Goal: Task Accomplishment & Management: Use online tool/utility

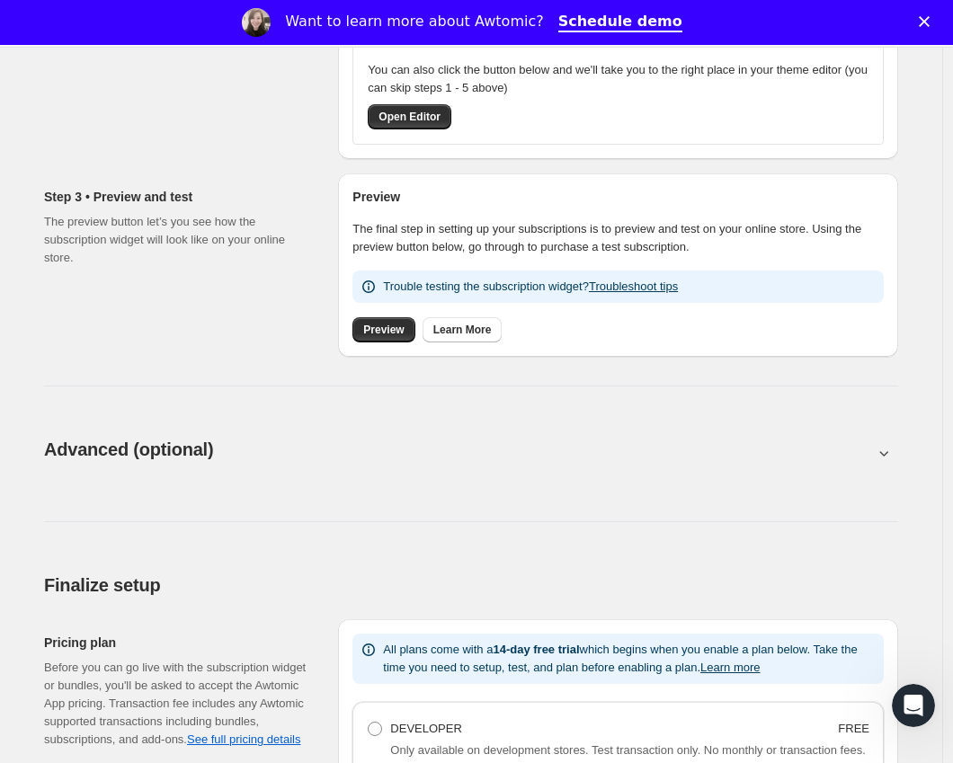
scroll to position [939, 0]
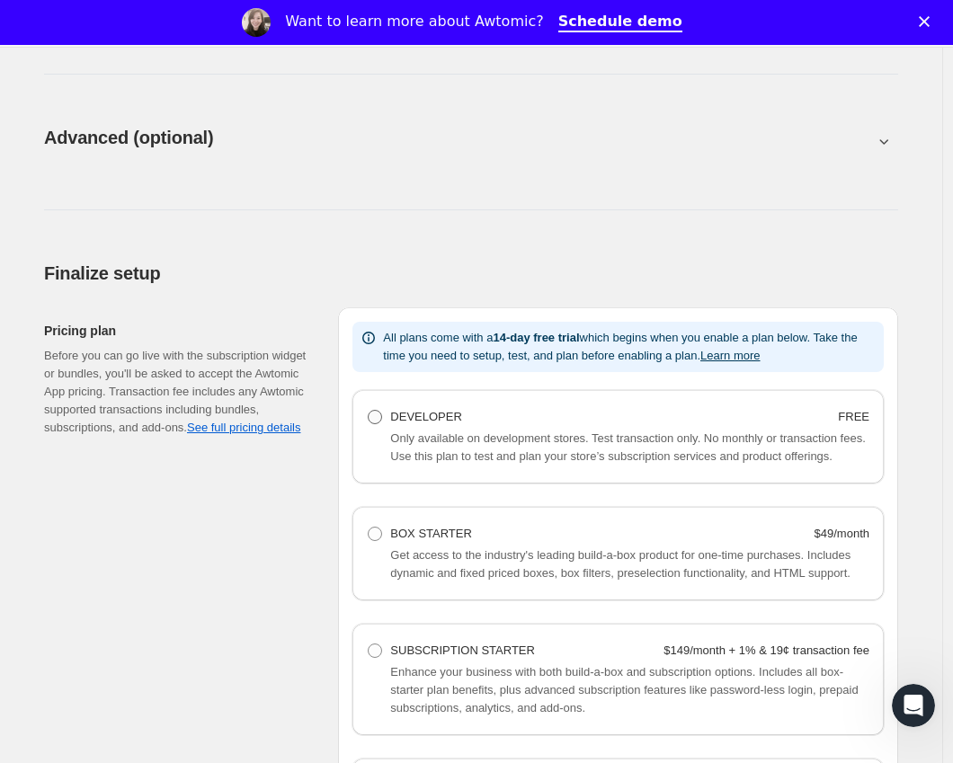
click at [390, 418] on label "DEVELOPER FREE" at bounding box center [618, 417] width 502 height 25
click at [369, 411] on Developer "DEVELOPER FREE" at bounding box center [368, 410] width 1 height 1
radio Developer "true"
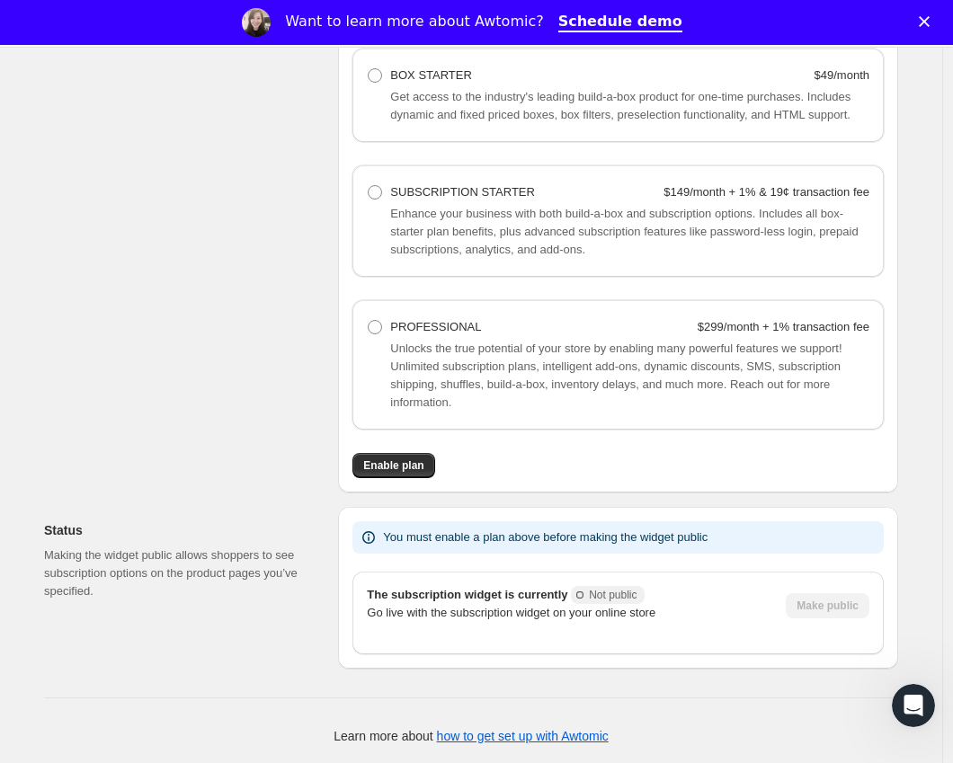
scroll to position [1439, 0]
click at [378, 469] on span "Enable plan" at bounding box center [393, 465] width 60 height 14
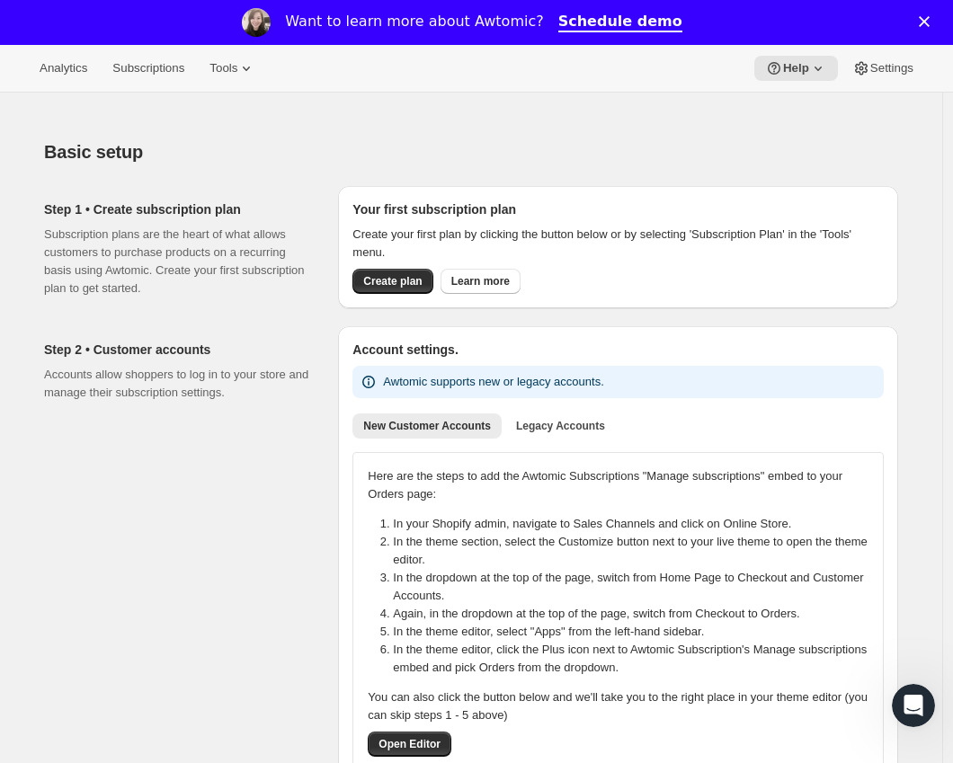
click at [929, 17] on icon "Close" at bounding box center [924, 21] width 11 height 11
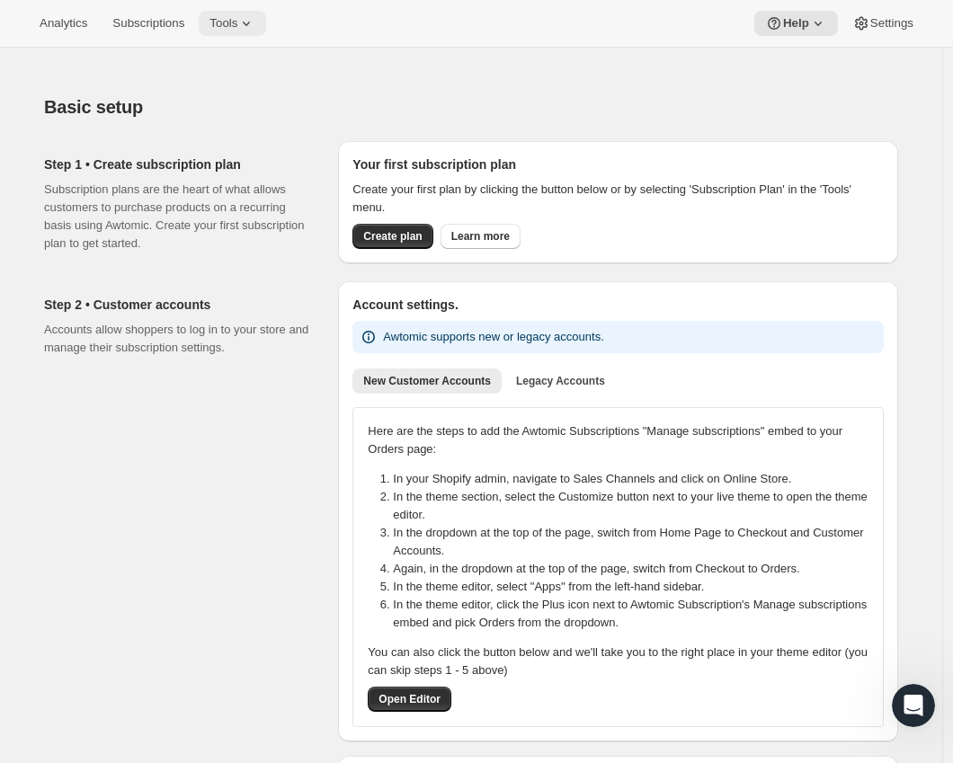
click at [235, 18] on span "Tools" at bounding box center [223, 23] width 28 height 14
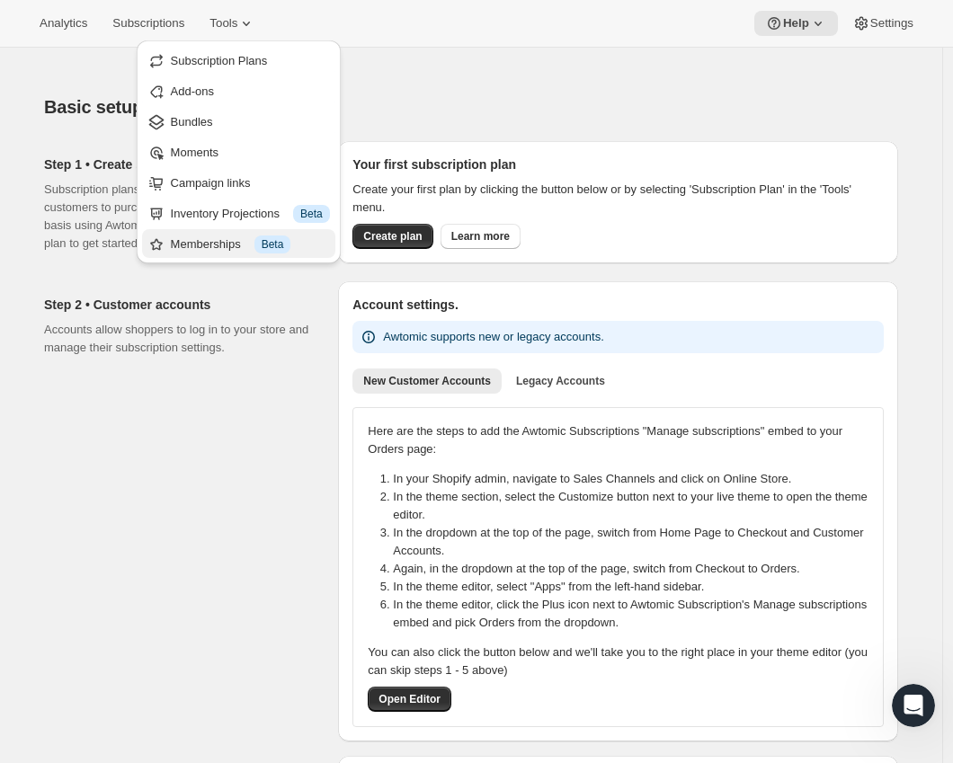
click at [200, 238] on div "Memberships Info Beta" at bounding box center [250, 245] width 159 height 18
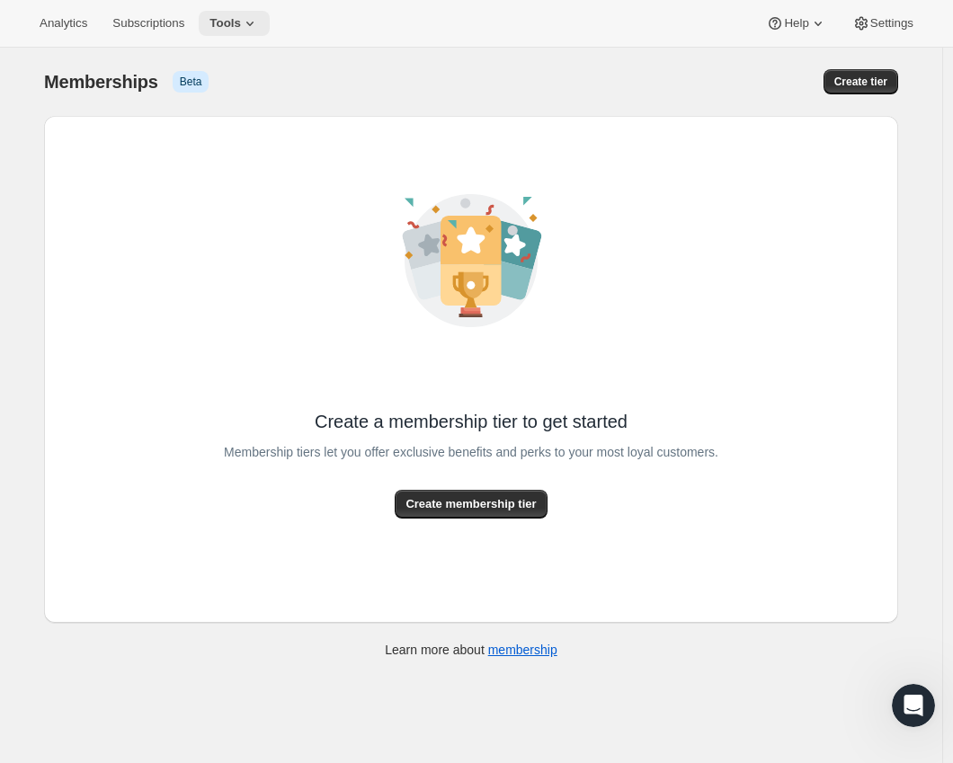
click at [241, 22] on span "Tools" at bounding box center [224, 23] width 31 height 14
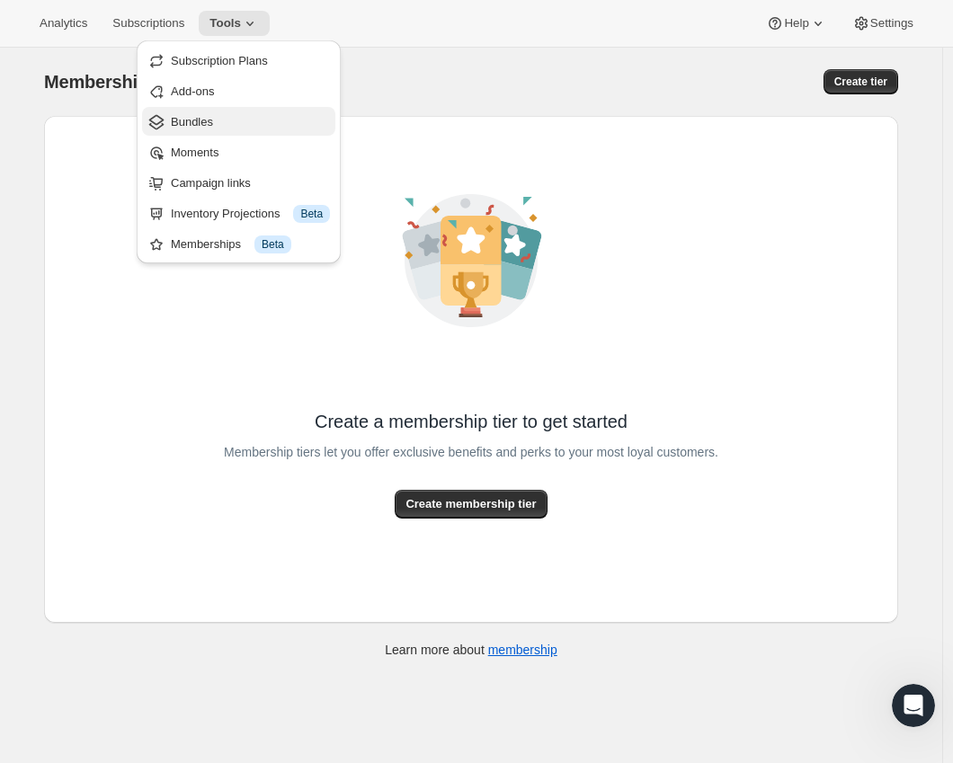
click at [194, 128] on span "Bundles" at bounding box center [192, 121] width 42 height 13
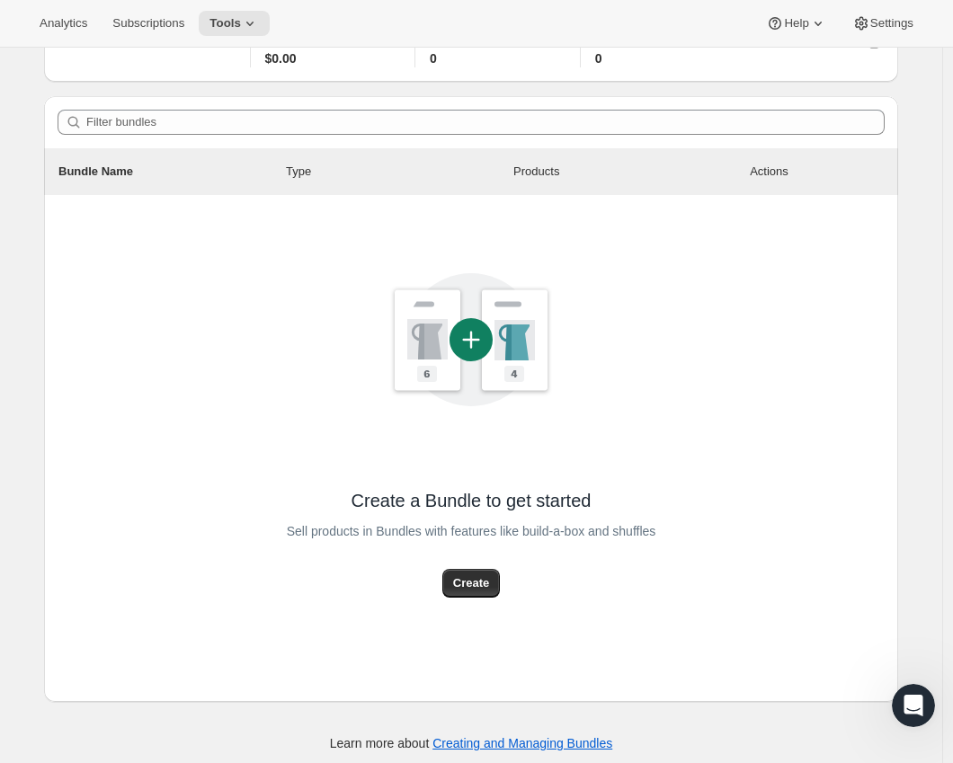
scroll to position [120, 0]
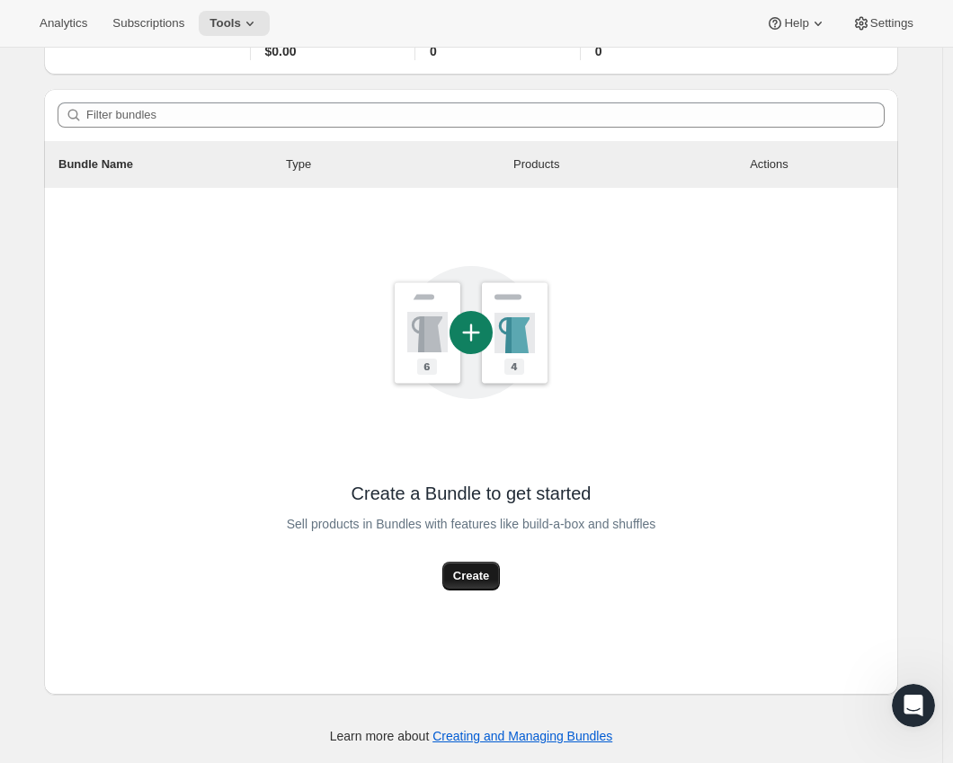
click at [455, 571] on button "Create" at bounding box center [471, 576] width 58 height 29
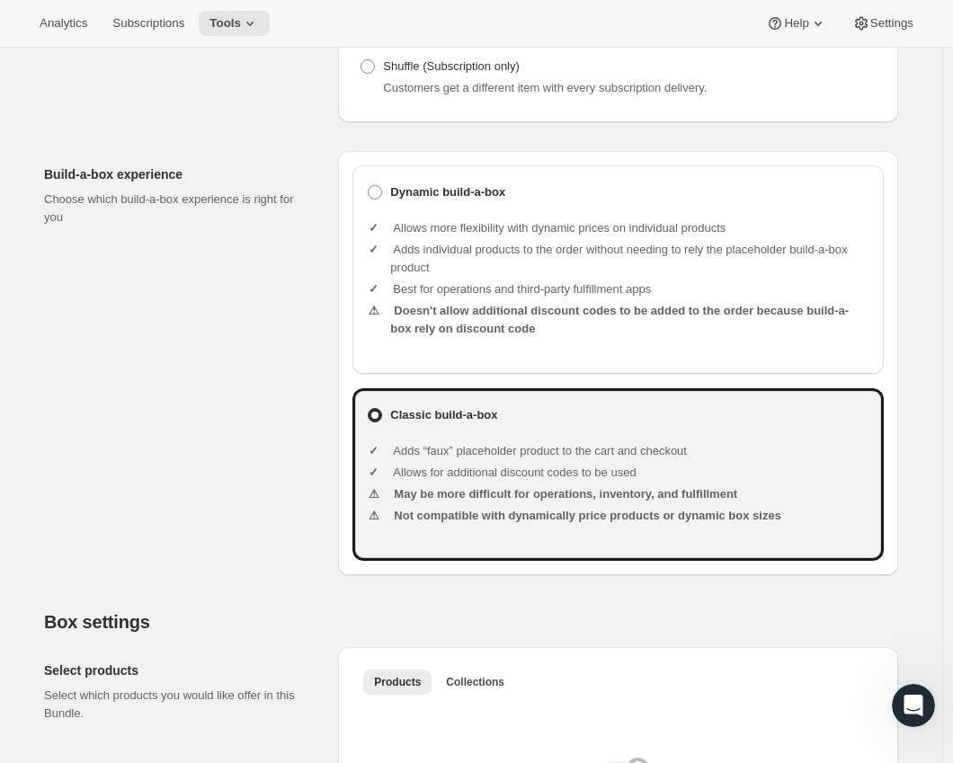
scroll to position [419, 0]
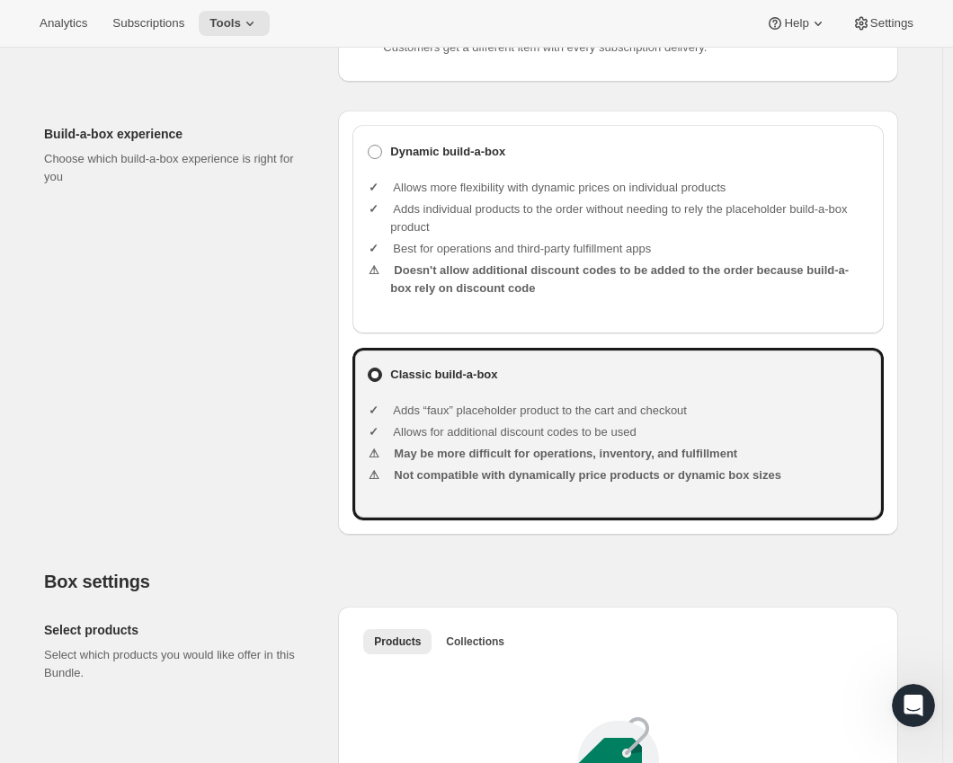
click at [574, 236] on li "Adds individual products to the order without needing to rely the placeholder b…" at bounding box center [629, 218] width 479 height 36
click at [376, 159] on span at bounding box center [375, 152] width 14 height 14
click at [369, 146] on input "Dynamic build-a-box" at bounding box center [368, 145] width 1 height 1
radio input "true"
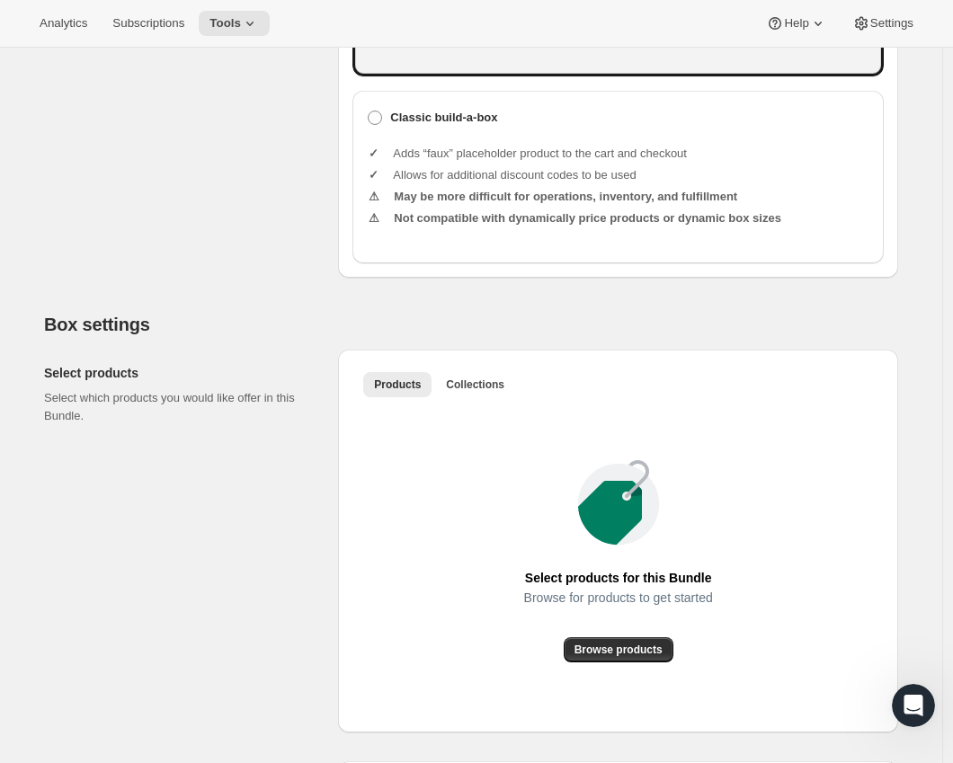
scroll to position [1016, 0]
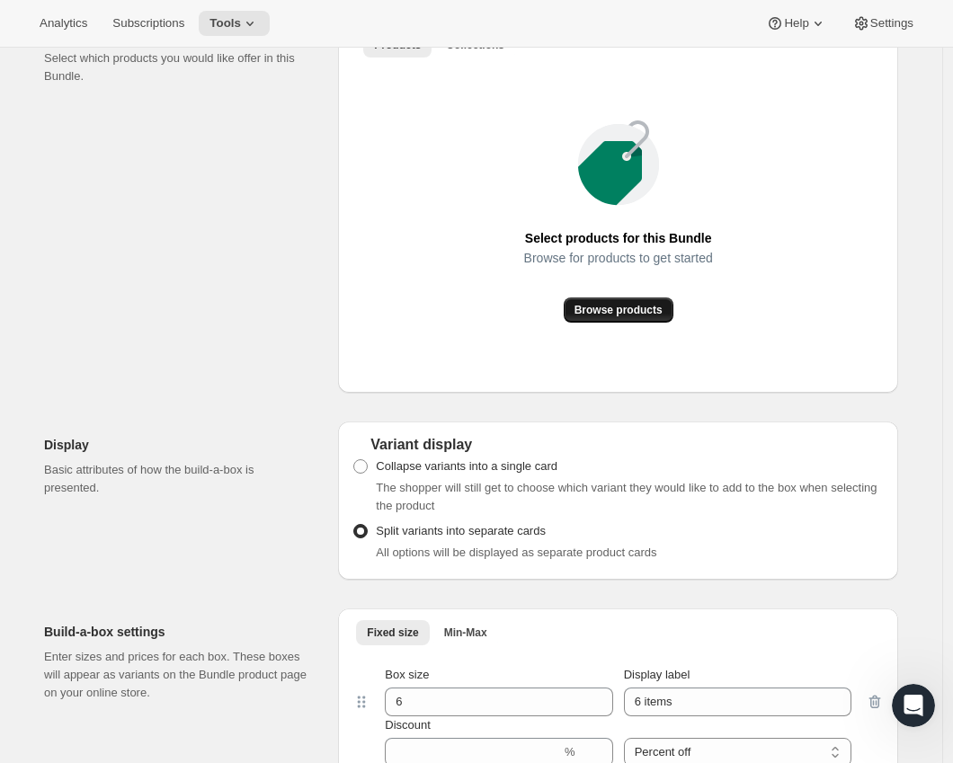
click at [626, 317] on span "Browse products" at bounding box center [618, 310] width 88 height 14
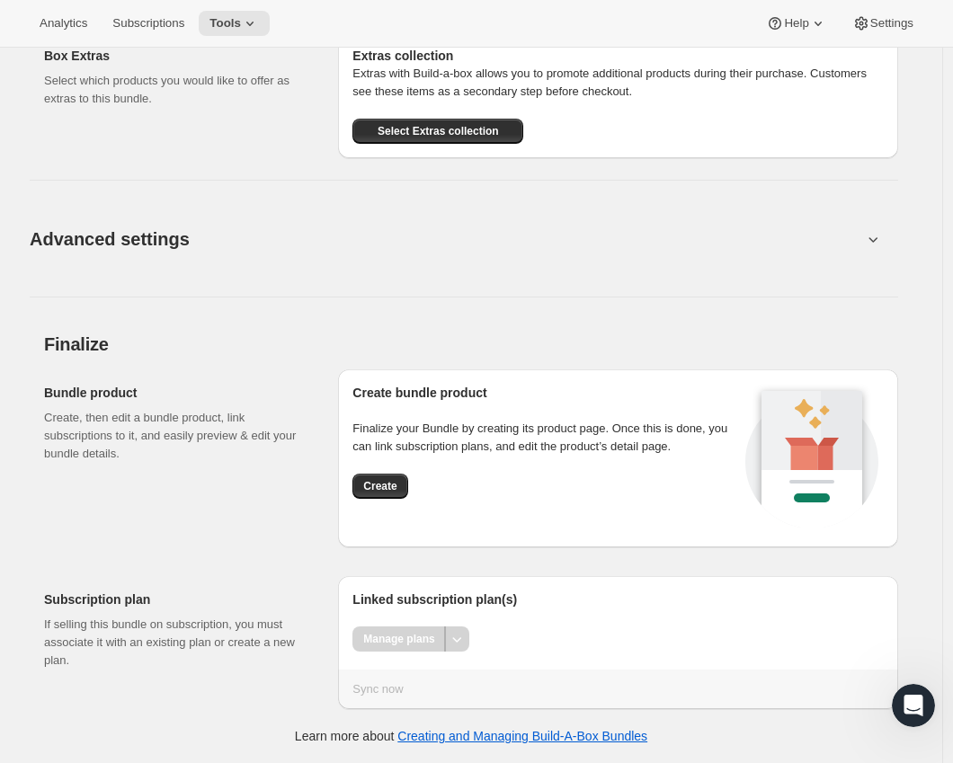
scroll to position [1959, 0]
click at [378, 488] on span "Create" at bounding box center [379, 486] width 33 height 14
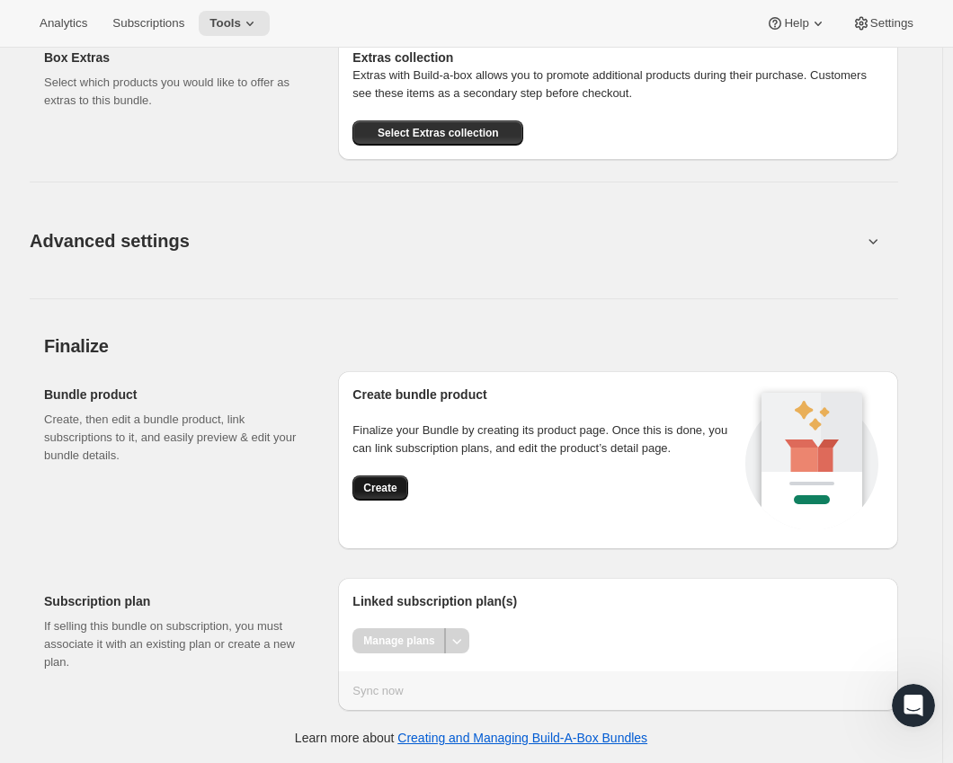
scroll to position [1980, 0]
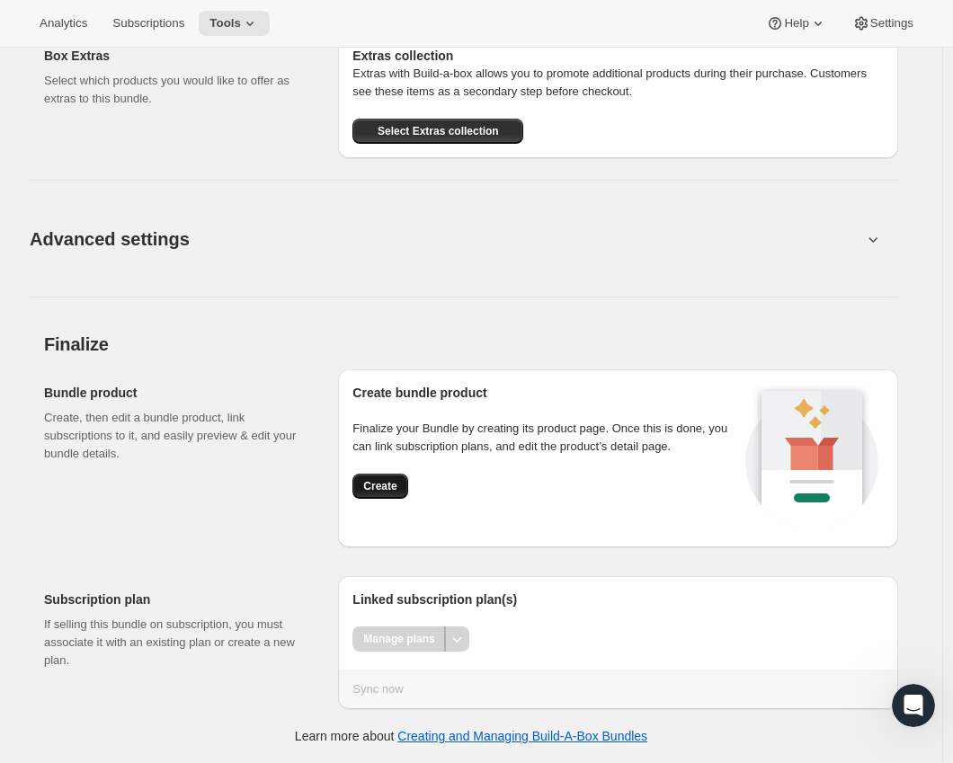
click at [378, 484] on span "Create" at bounding box center [379, 486] width 33 height 14
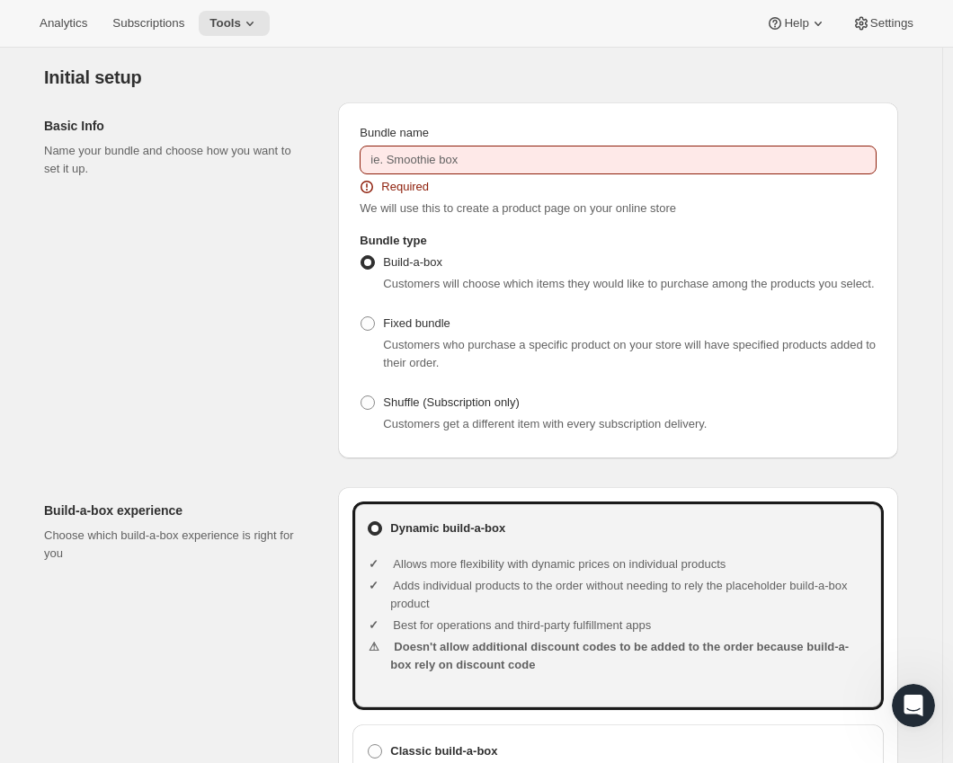
scroll to position [0, 0]
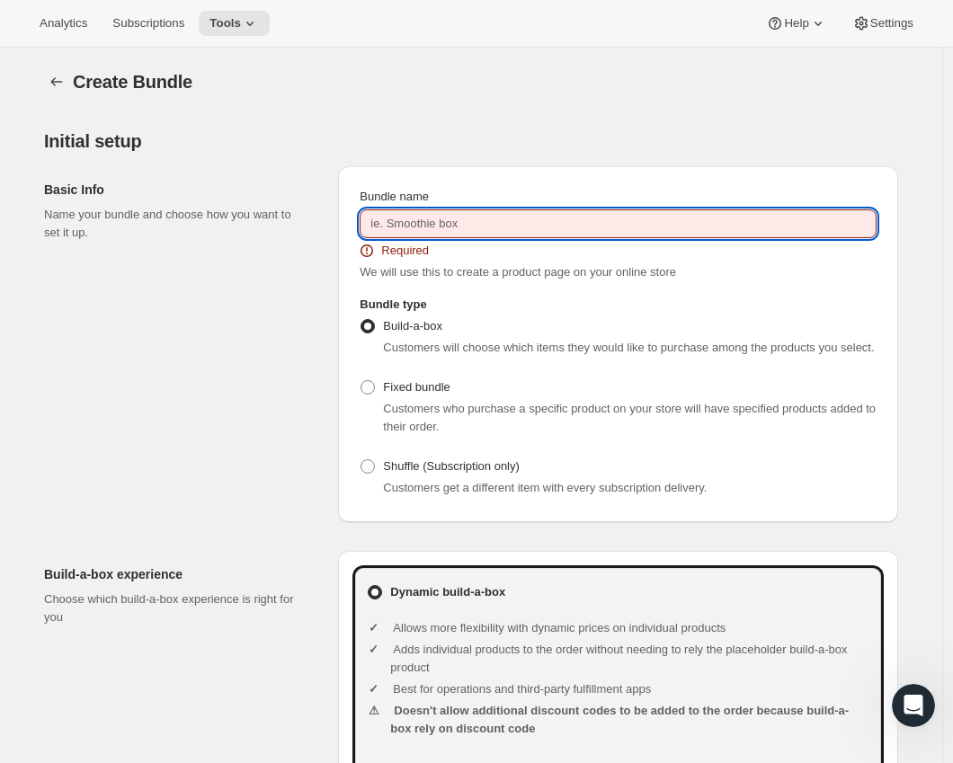
click at [451, 227] on input "Bundle name" at bounding box center [618, 223] width 517 height 29
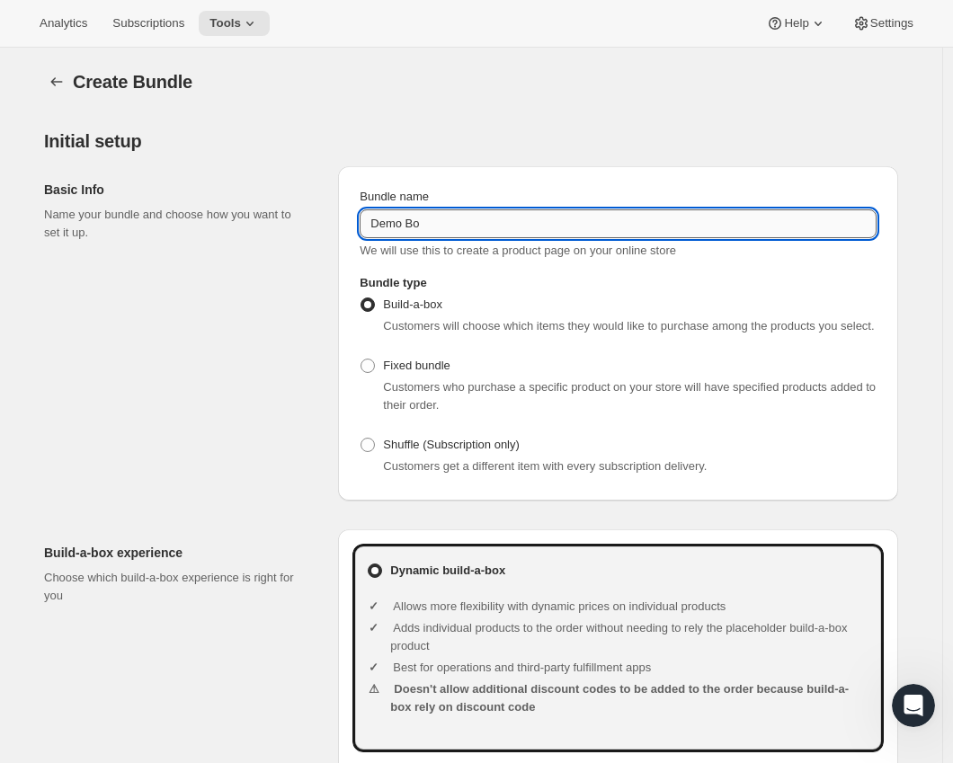
type input "Demo Box"
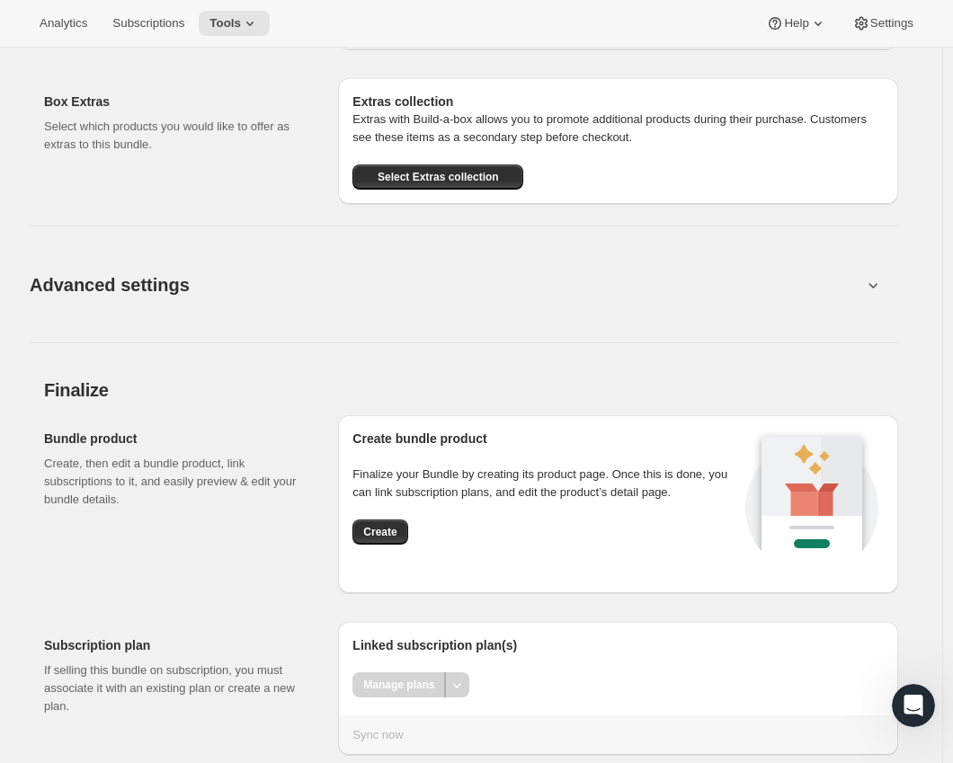
scroll to position [1959, 0]
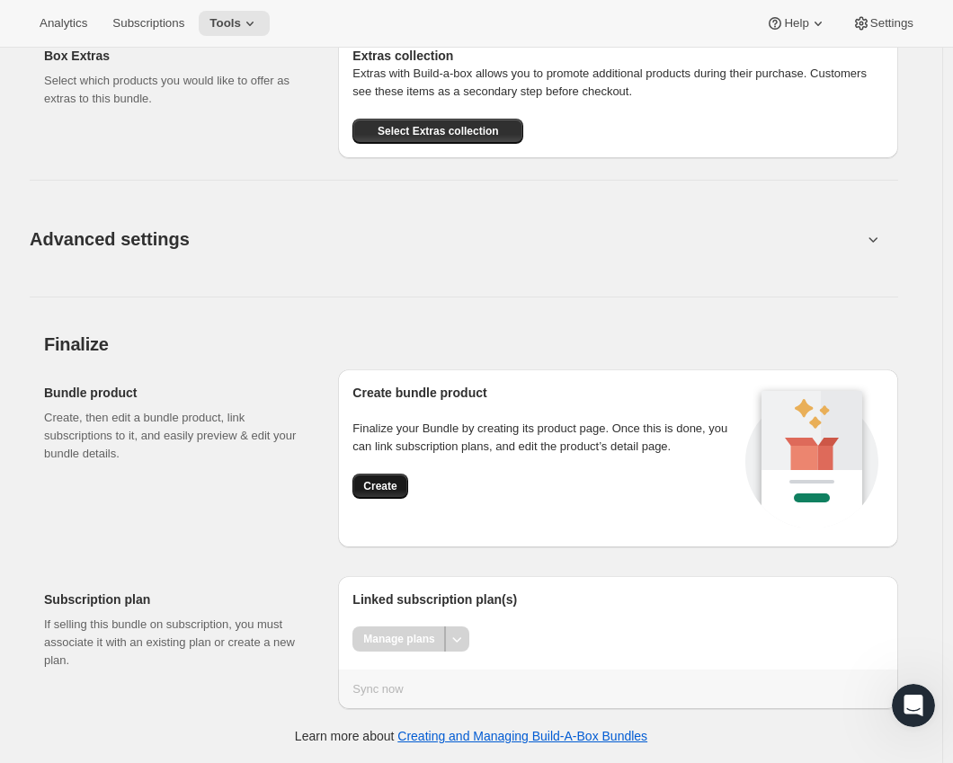
click at [382, 485] on span "Create" at bounding box center [379, 486] width 33 height 14
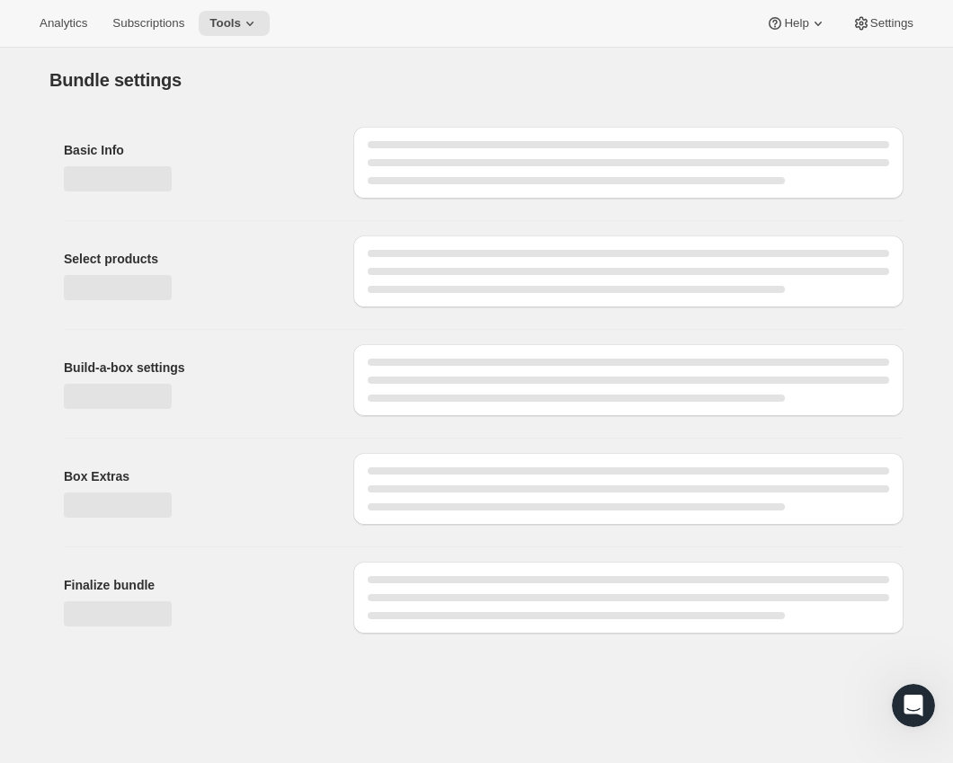
scroll to position [0, 0]
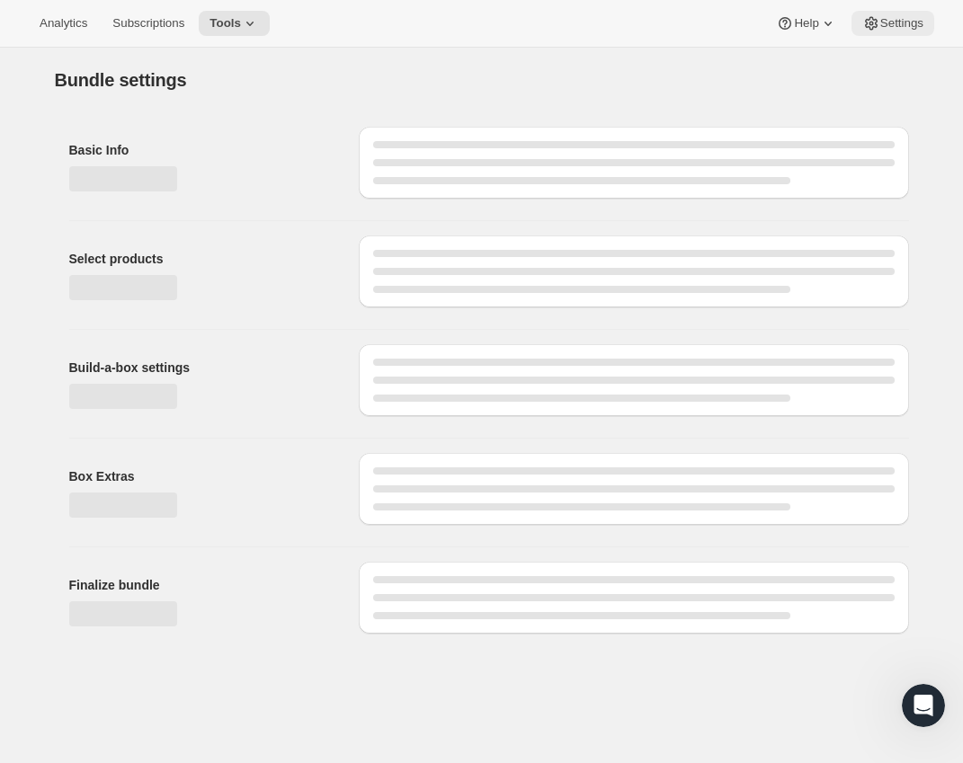
click at [881, 16] on span "Settings" at bounding box center [901, 23] width 43 height 14
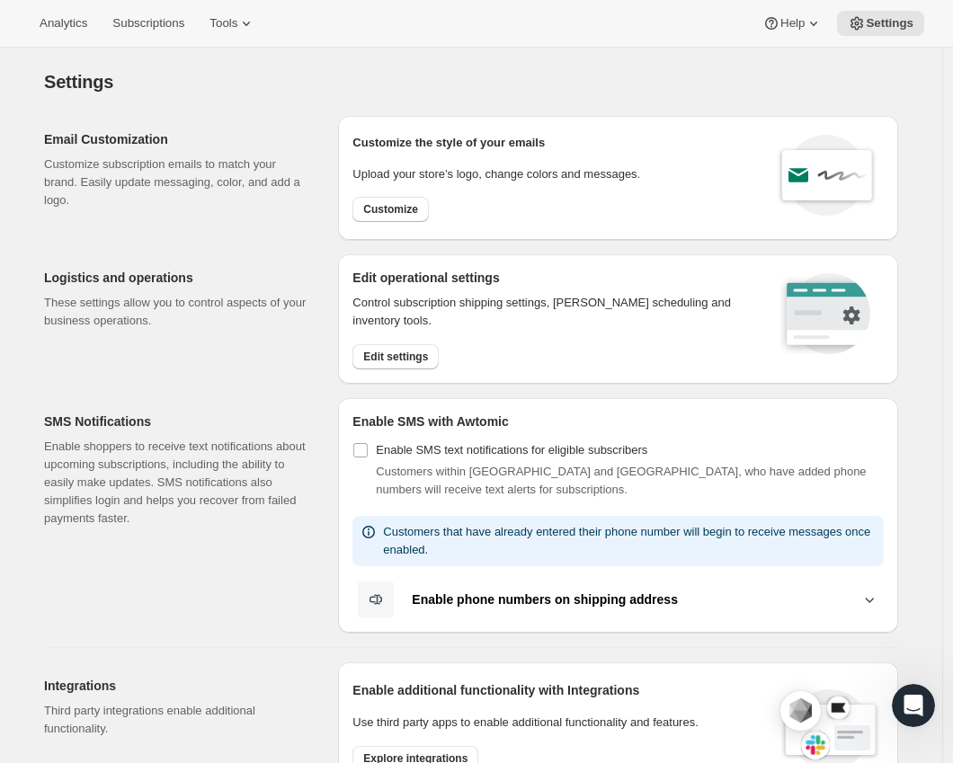
click at [499, 80] on div "Settings" at bounding box center [471, 81] width 854 height 25
click at [805, 25] on icon at bounding box center [814, 23] width 18 height 18
click at [853, 22] on icon at bounding box center [857, 23] width 18 height 18
click at [123, 21] on span "Subscriptions" at bounding box center [148, 23] width 72 height 14
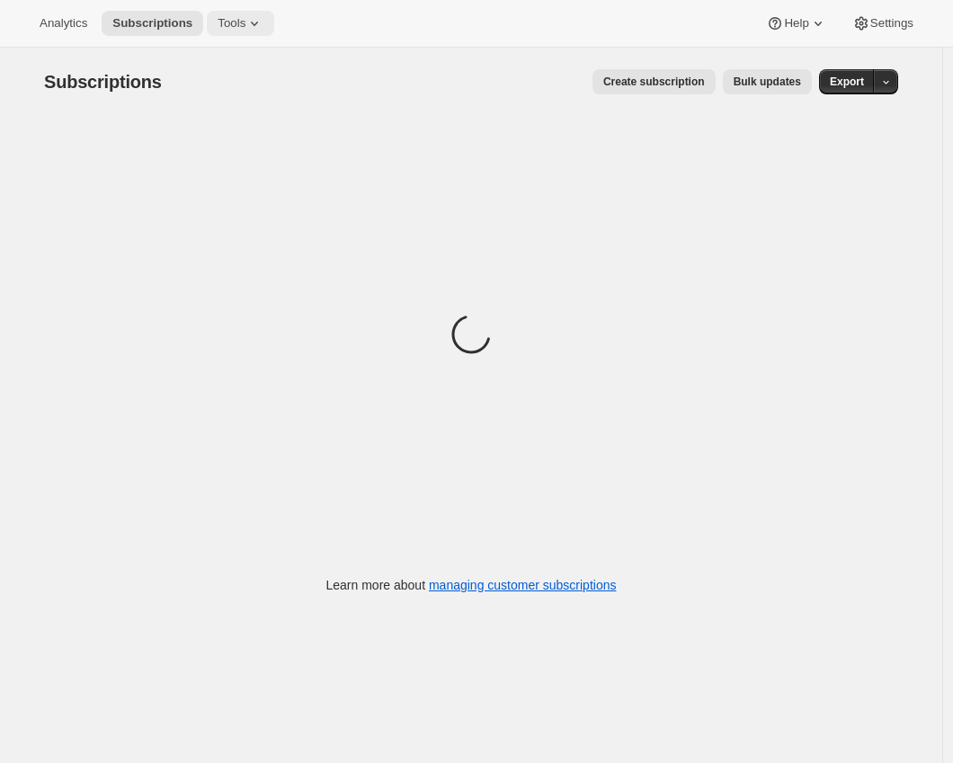
click at [245, 24] on span "Tools" at bounding box center [232, 23] width 28 height 14
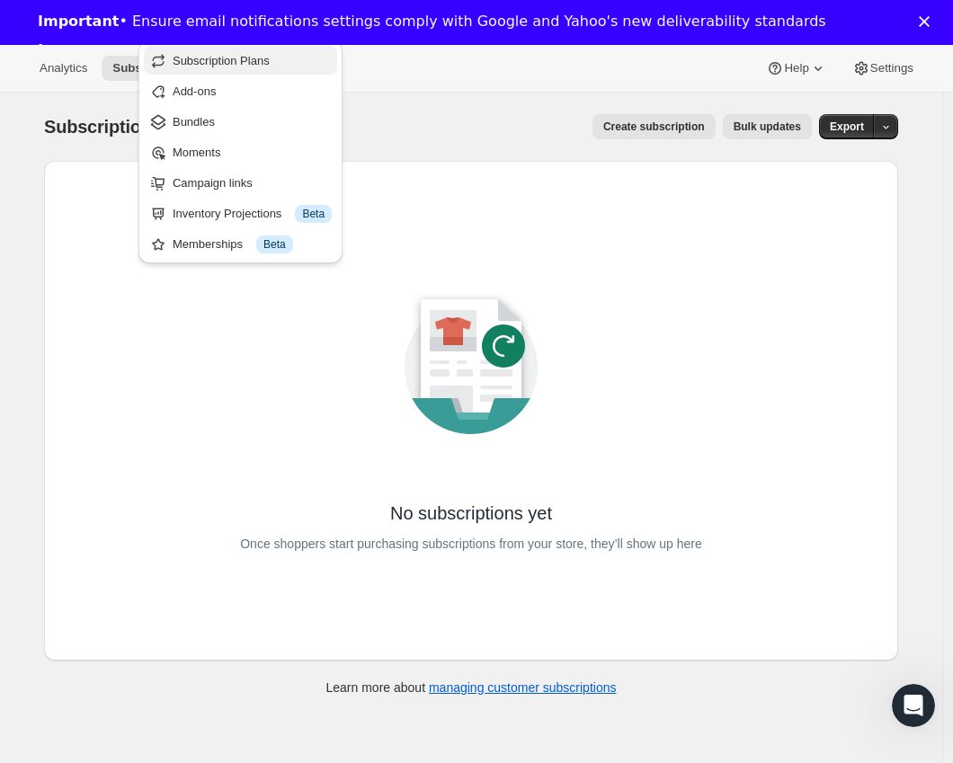
click at [241, 61] on span "Subscription Plans" at bounding box center [221, 60] width 97 height 13
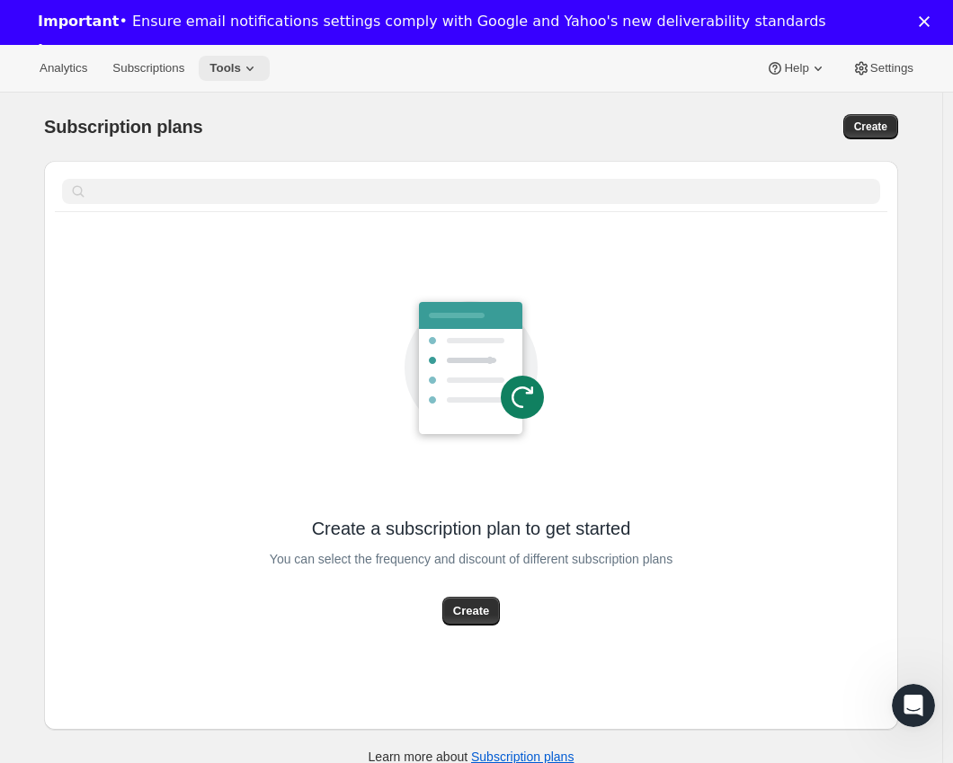
click at [251, 60] on icon at bounding box center [250, 68] width 18 height 18
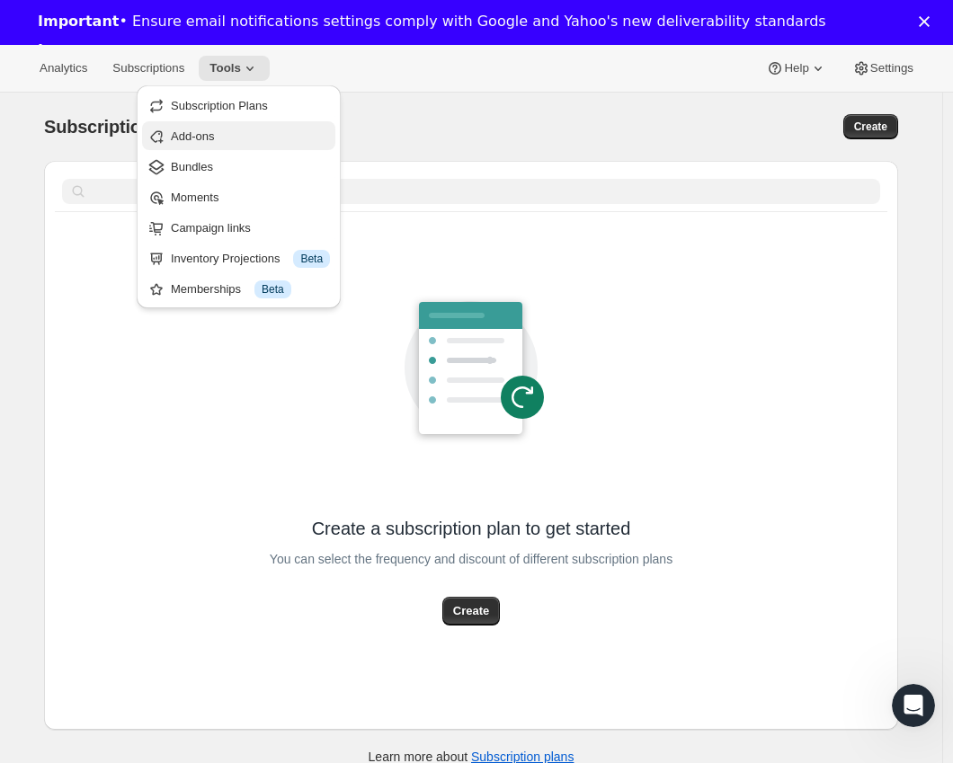
click at [247, 147] on button "Add-ons" at bounding box center [238, 135] width 193 height 29
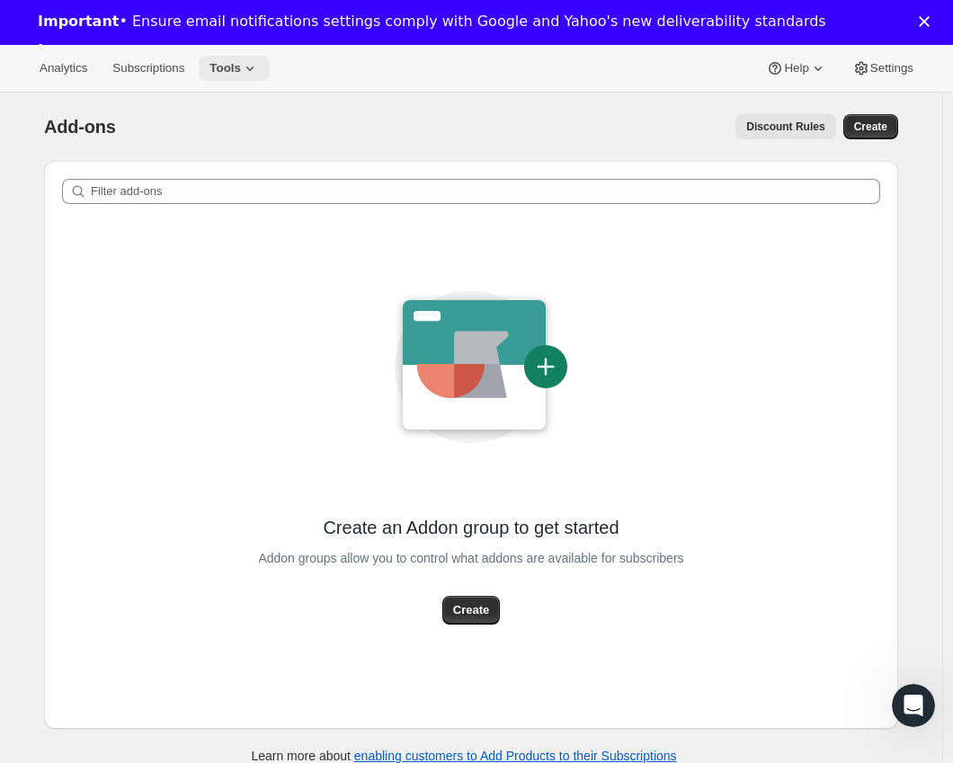
click at [248, 65] on icon at bounding box center [250, 68] width 18 height 18
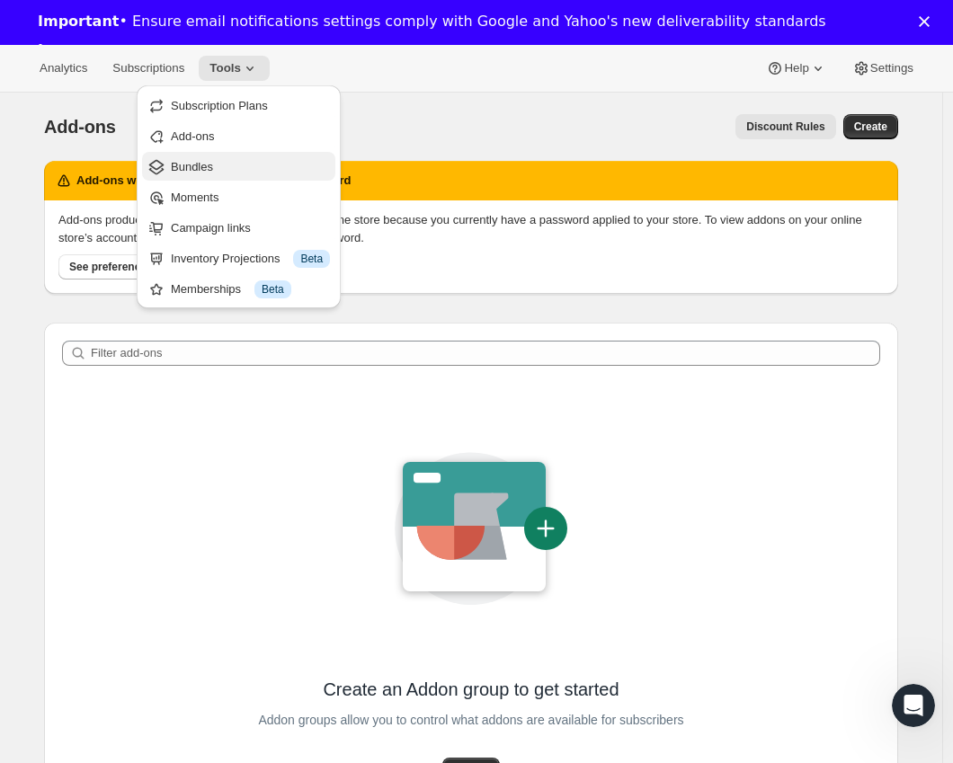
click at [219, 167] on span "Bundles" at bounding box center [250, 167] width 159 height 18
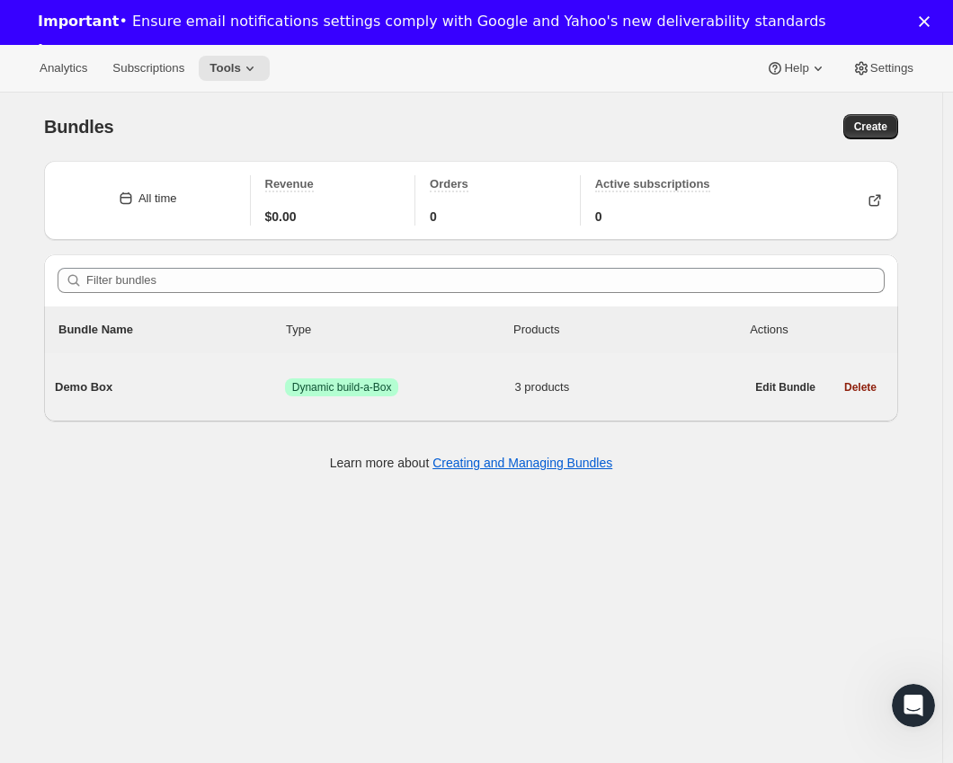
click at [85, 382] on span "Demo Box" at bounding box center [170, 387] width 230 height 18
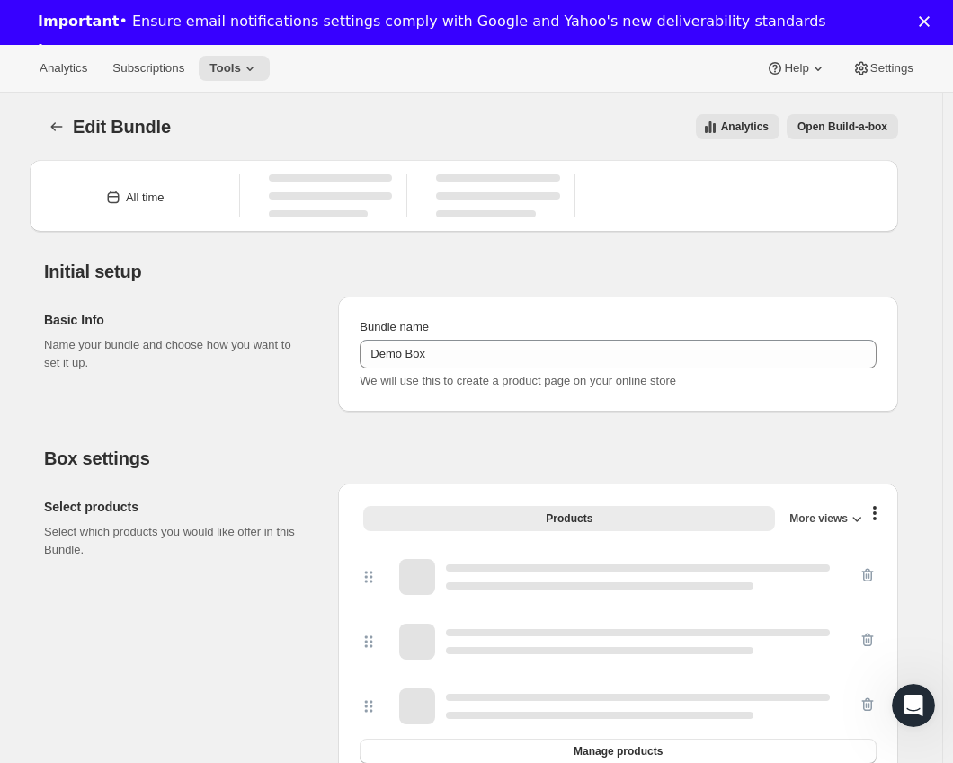
type input "Demo Box"
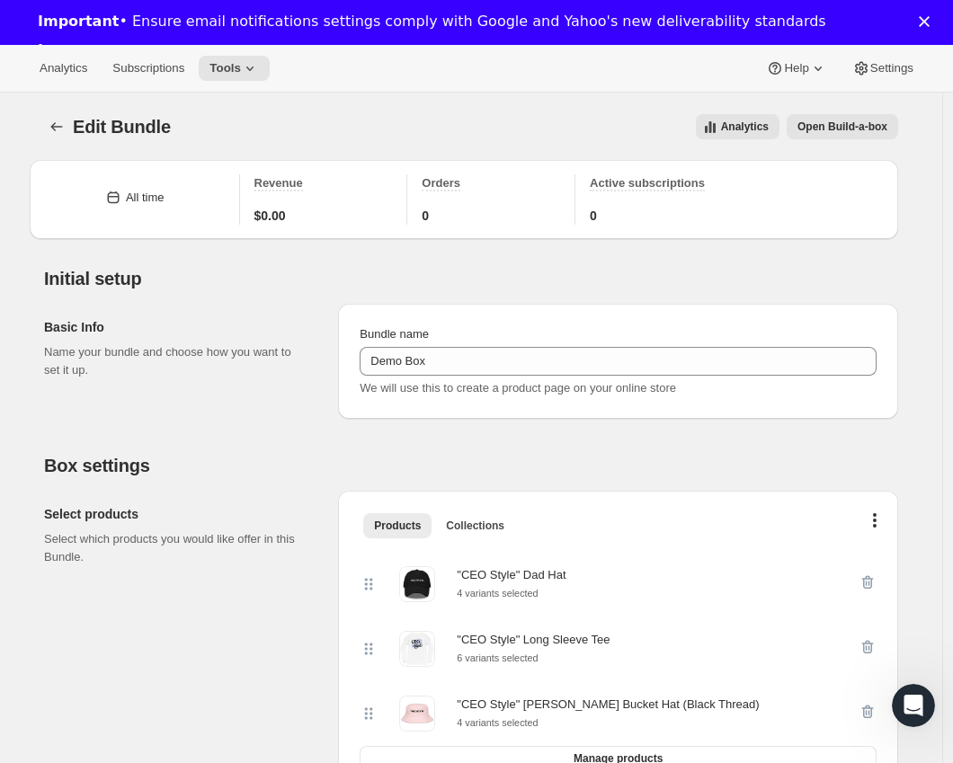
click at [832, 129] on span "Open Build-a-box" at bounding box center [842, 127] width 90 height 14
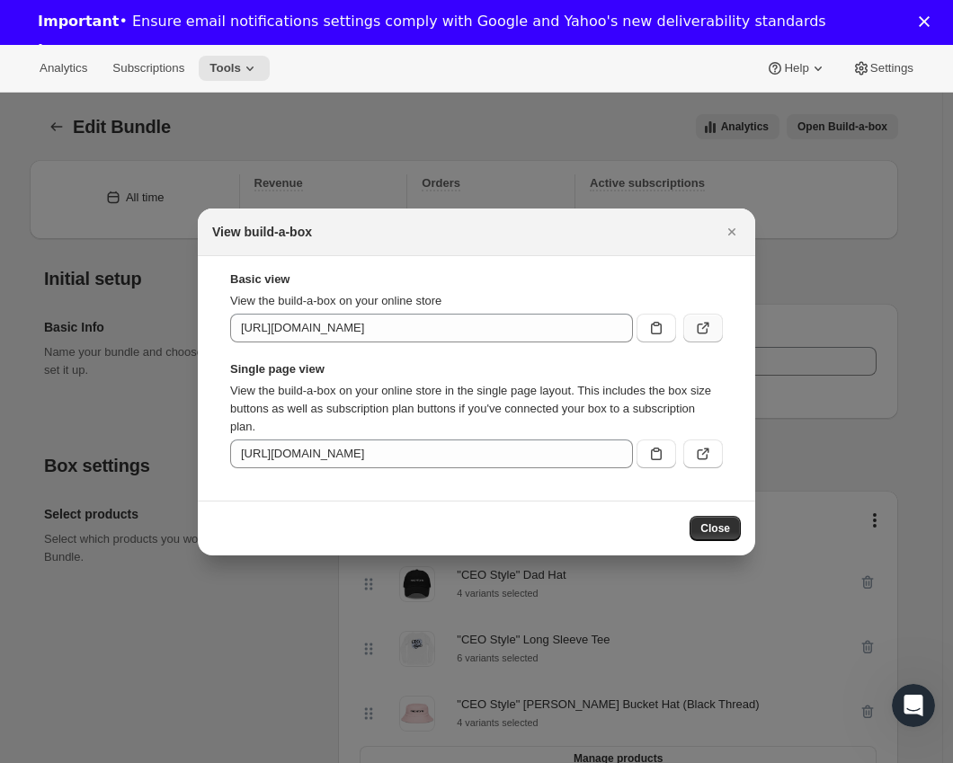
click at [699, 331] on icon ":r3n:" at bounding box center [703, 328] width 18 height 18
click at [707, 330] on icon ":r3n:" at bounding box center [703, 328] width 18 height 18
click at [77, 404] on div at bounding box center [476, 381] width 953 height 763
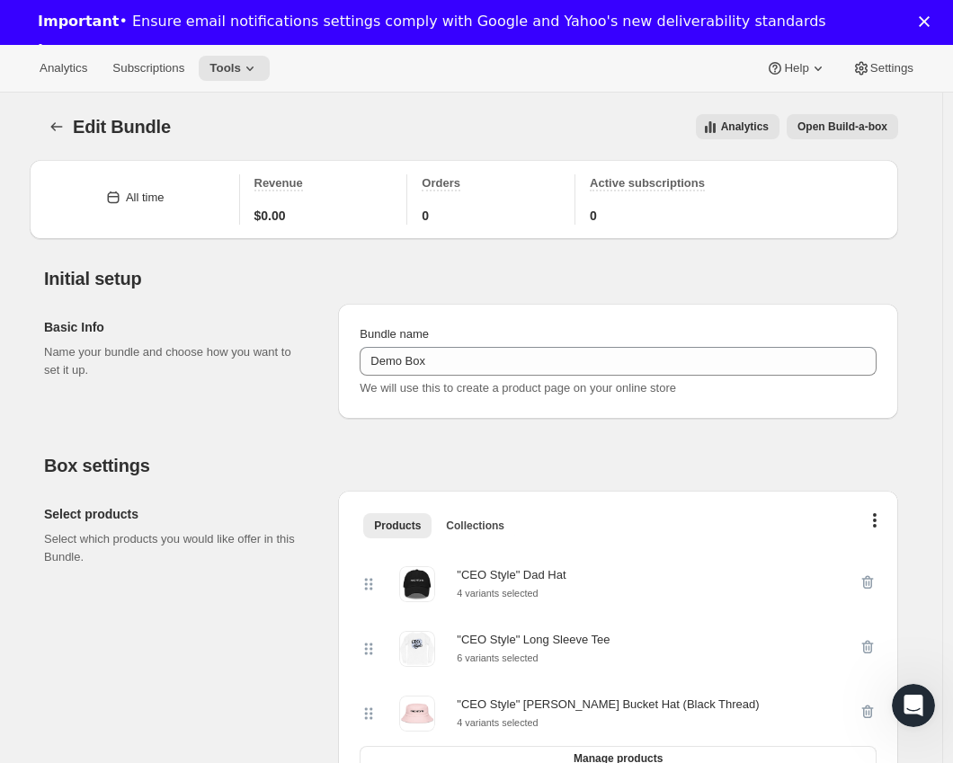
click at [298, 254] on div "Initial setup Basic Info Name your bundle and choose how you want to set it up.…" at bounding box center [464, 329] width 868 height 180
click at [929, 11] on div "Important • Ensure email notifications settings comply with Google and Yahoo's …" at bounding box center [476, 36] width 953 height 59
click at [929, 21] on icon "Close" at bounding box center [924, 21] width 11 height 11
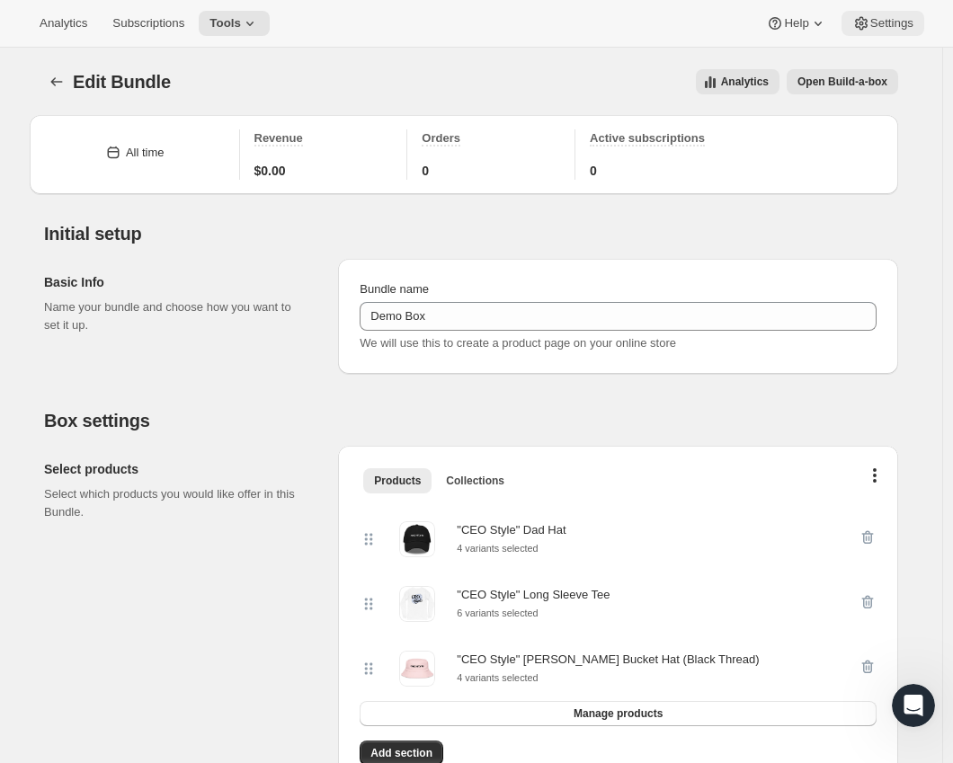
click at [859, 14] on icon at bounding box center [861, 23] width 18 height 18
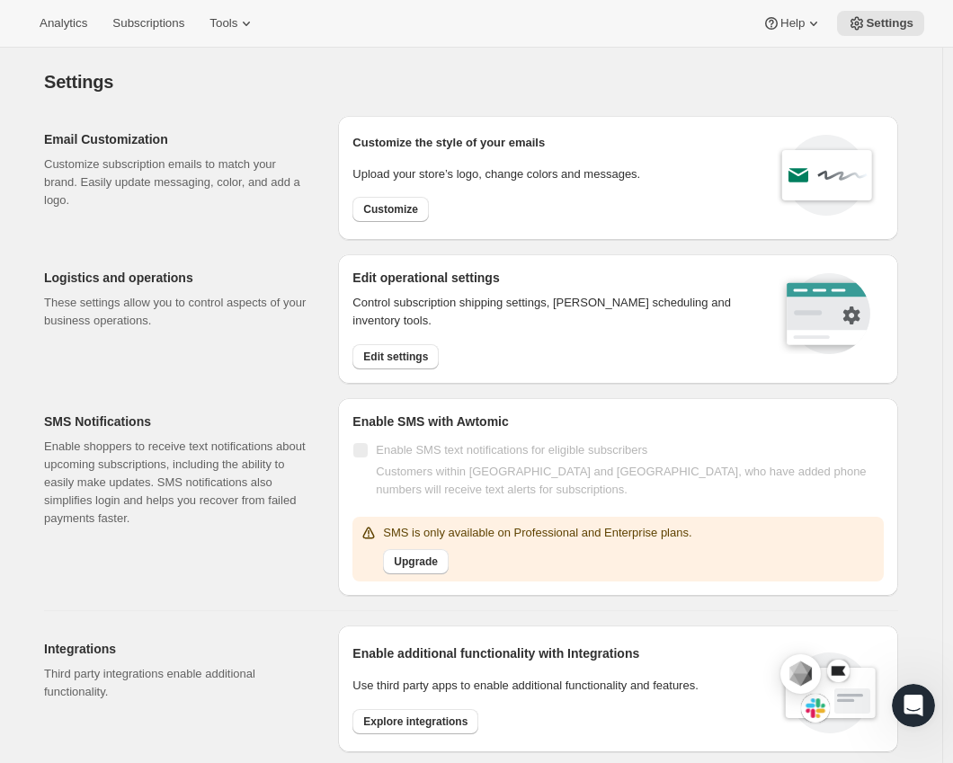
click at [238, 8] on div "Analytics Subscriptions Tools Help Settings" at bounding box center [476, 24] width 953 height 48
click at [237, 16] on span "Tools" at bounding box center [223, 23] width 28 height 14
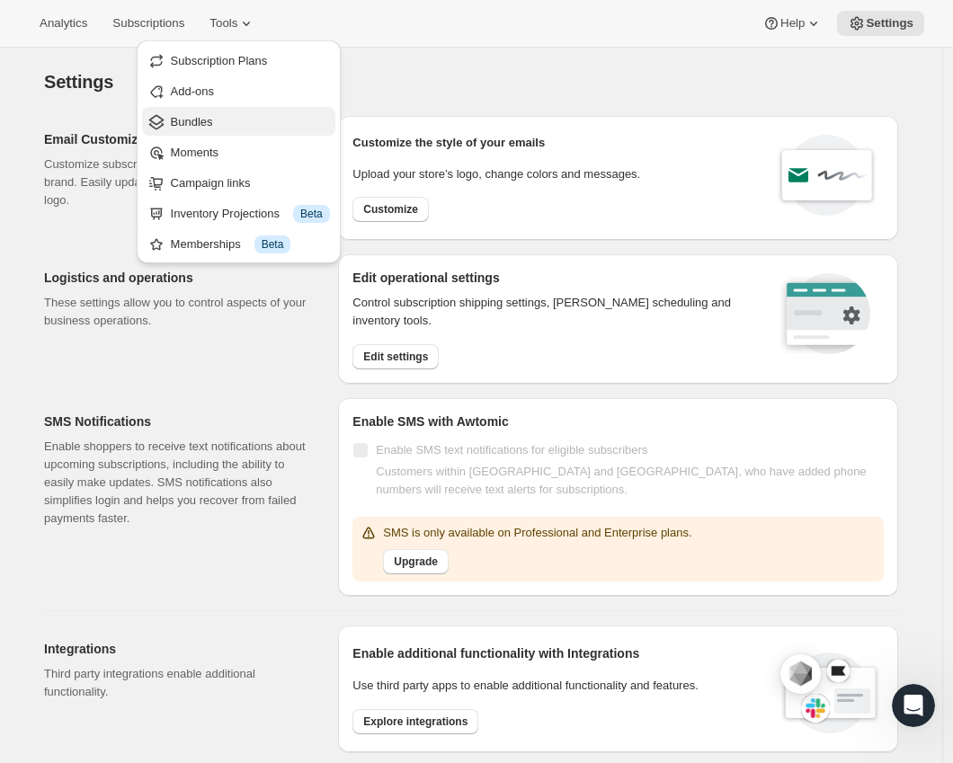
click at [226, 116] on span "Bundles" at bounding box center [250, 122] width 159 height 18
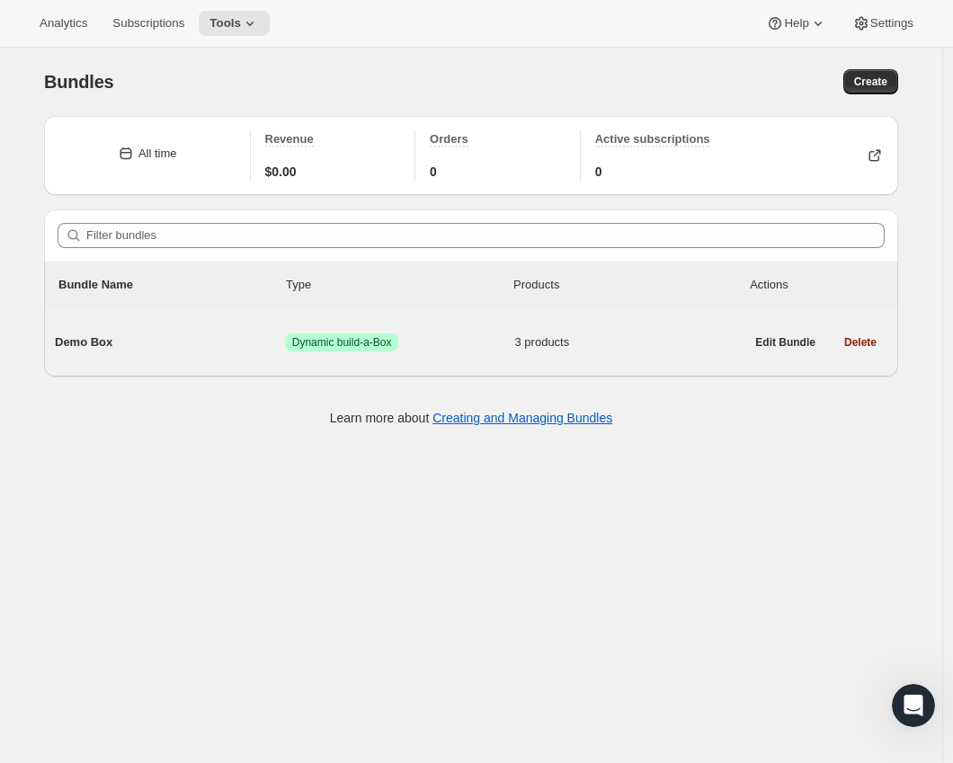
click at [90, 340] on span "Demo Box" at bounding box center [170, 342] width 230 height 18
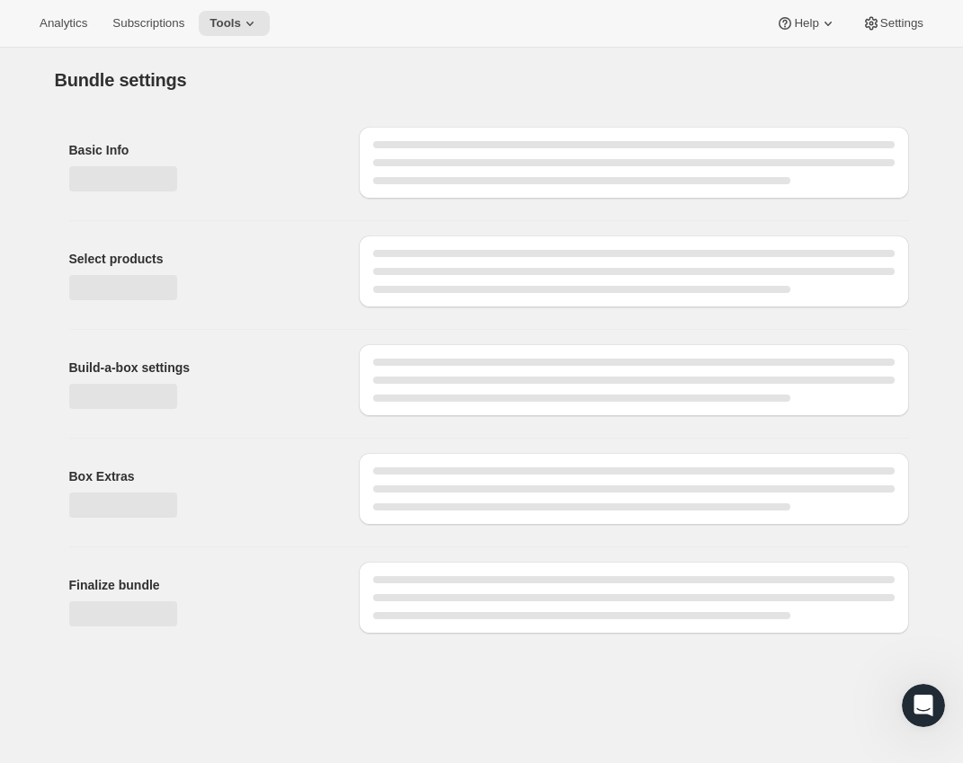
type input "Demo Box"
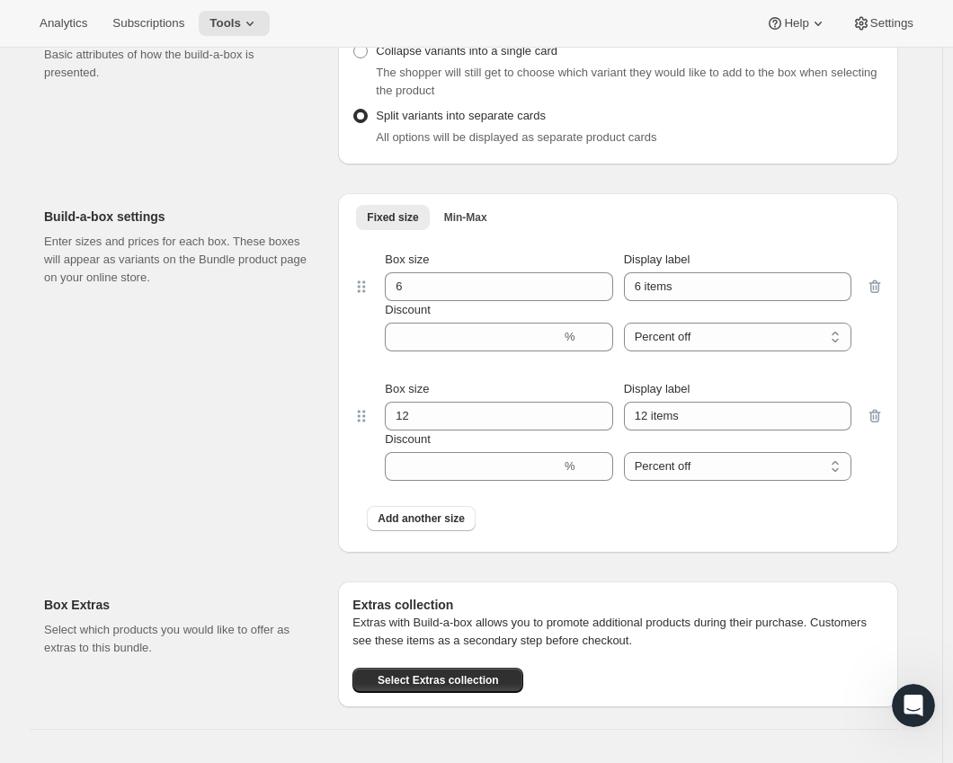
scroll to position [843, 0]
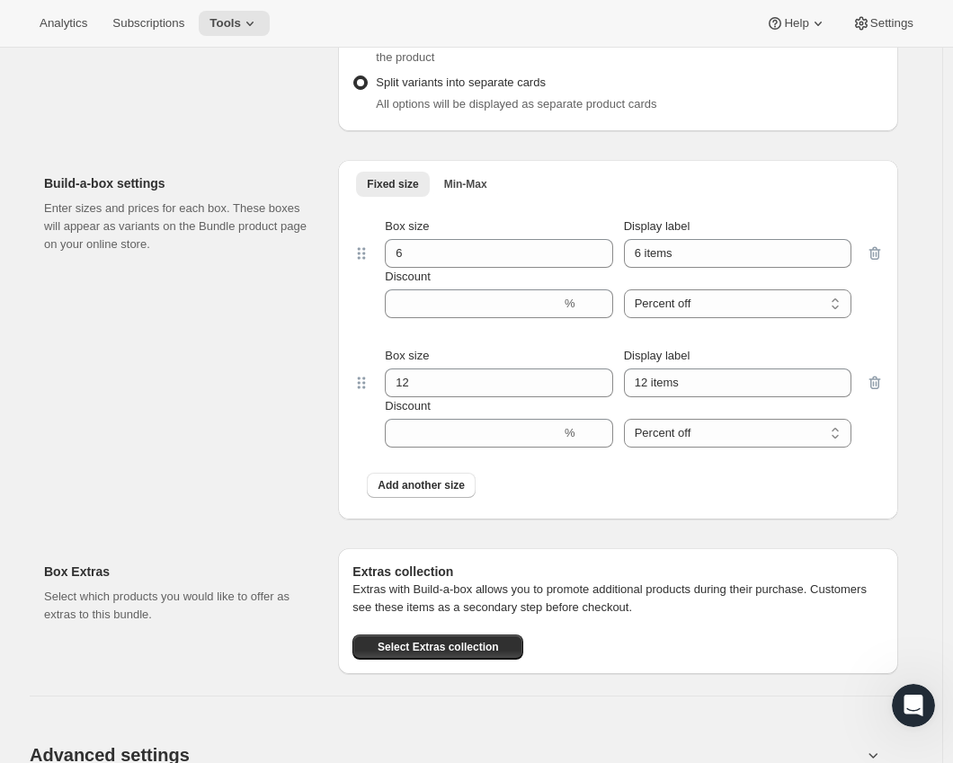
click at [405, 502] on div "Add another size" at bounding box center [617, 485] width 531 height 47
click at [405, 491] on span "Add another size" at bounding box center [421, 485] width 87 height 14
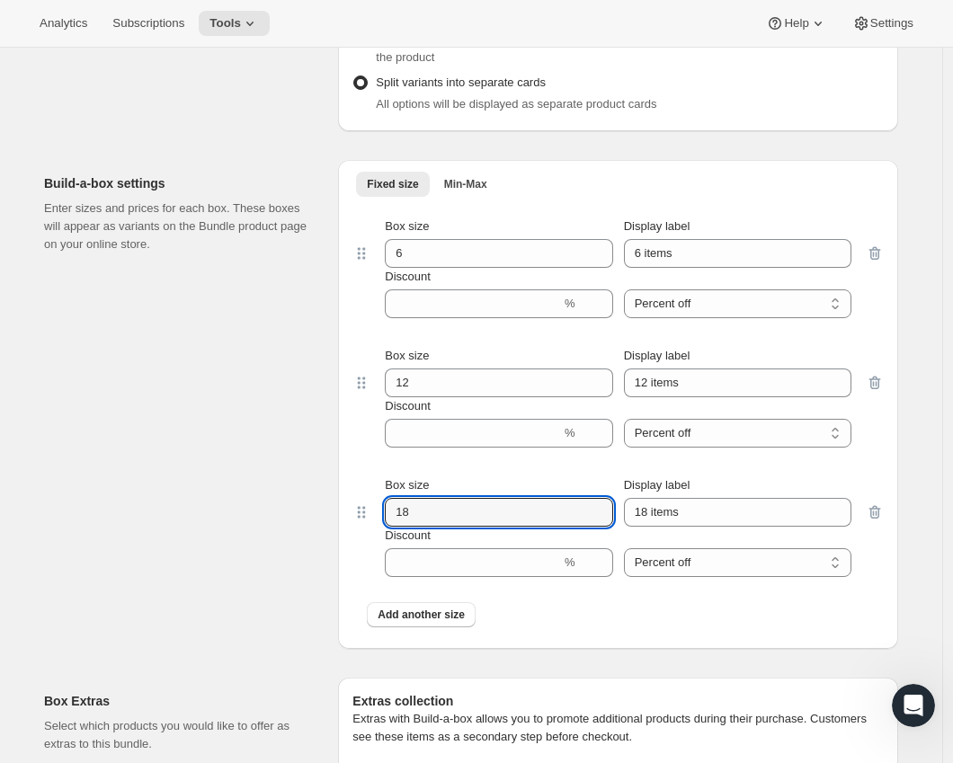
click at [361, 510] on div "Box size 18 Display label 18 items Discount % Percent off Amount off Percent off" at bounding box center [617, 526] width 531 height 129
type input "3"
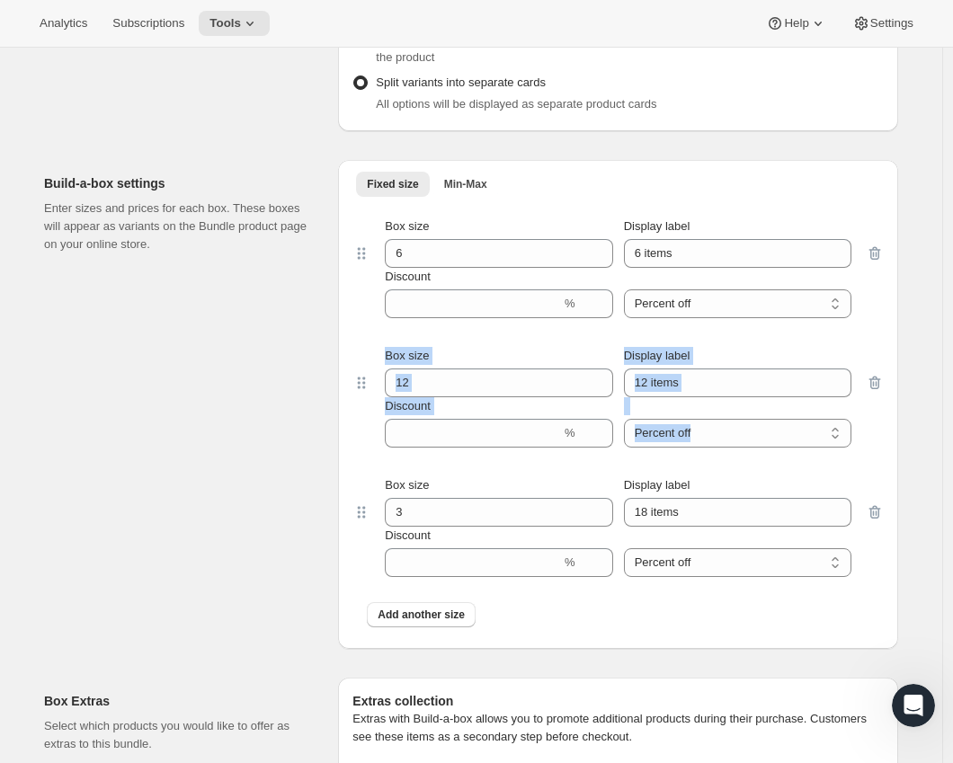
drag, startPoint x: 378, startPoint y: 503, endPoint x: 359, endPoint y: 407, distance: 98.2
click at [359, 407] on div "Box size 6 Display label 6 items Discount % Percent off Amount off Percent off …" at bounding box center [617, 420] width 531 height 435
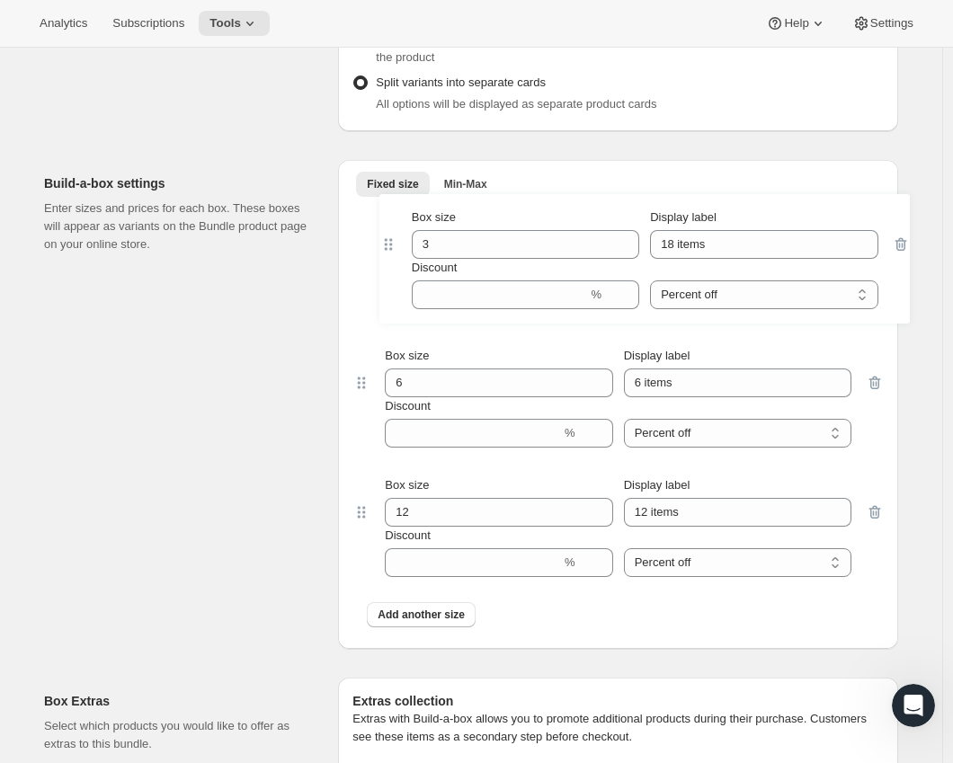
drag, startPoint x: 366, startPoint y: 506, endPoint x: 377, endPoint y: 234, distance: 272.6
click at [382, 231] on div "Box size 6 Display label 6 items Discount % Percent off Amount off Percent off …" at bounding box center [617, 420] width 531 height 435
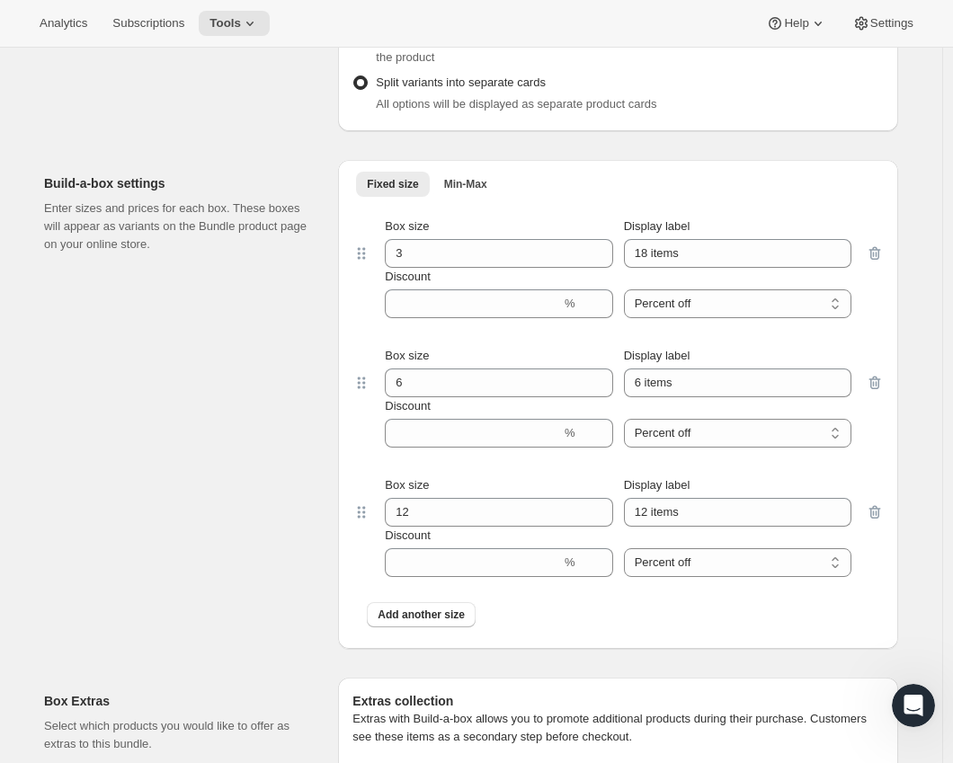
scroll to position [1560, 0]
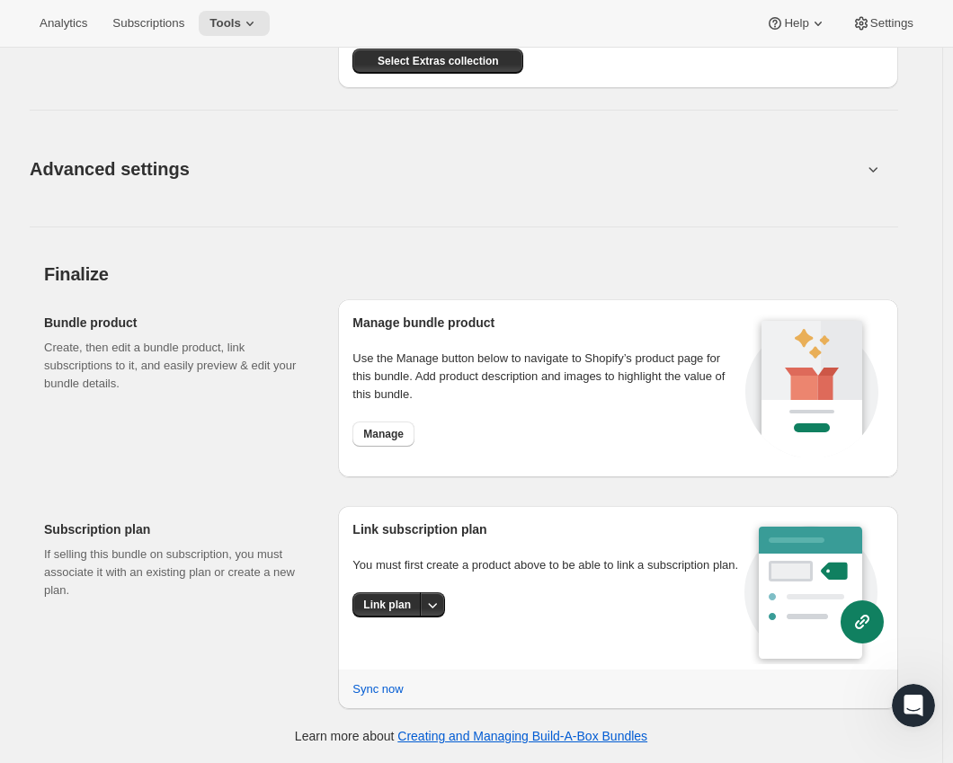
click at [260, 399] on div "Bundle product Create, then edit a bundle product, link subscriptions to it, an…" at bounding box center [184, 388] width 280 height 178
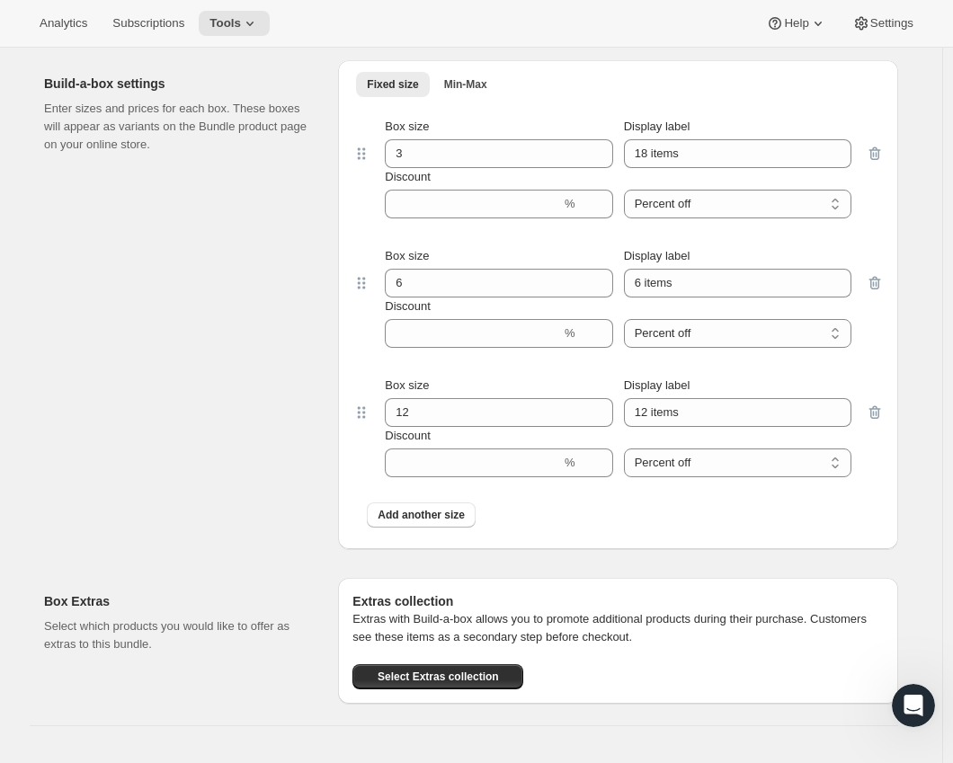
scroll to position [939, 0]
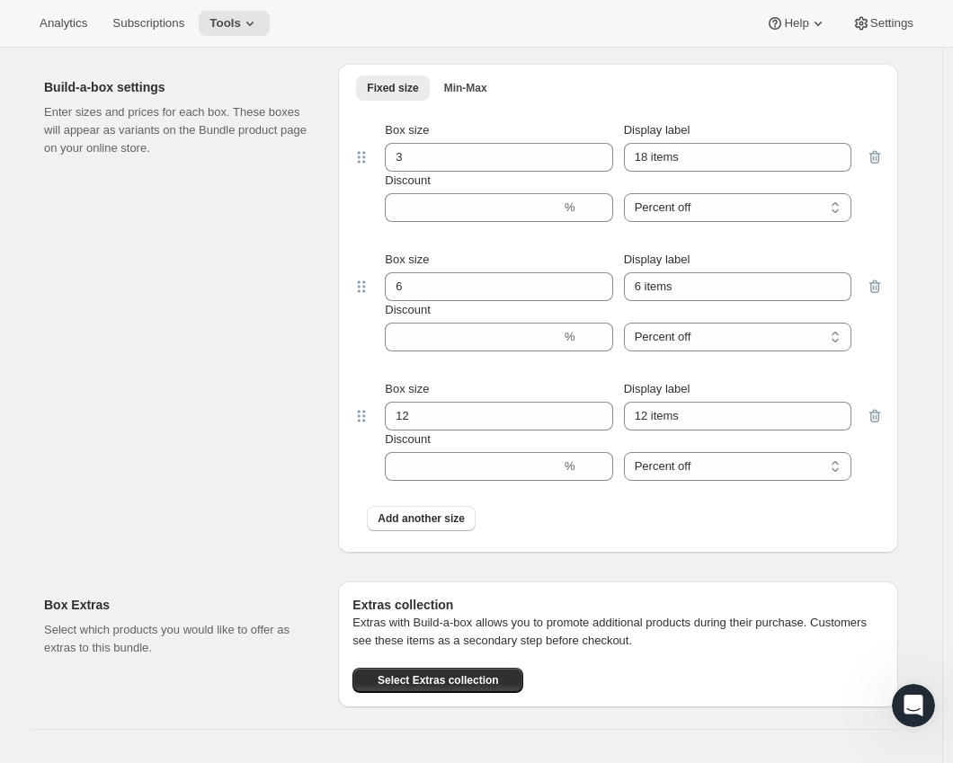
click at [316, 505] on div "Build-a-box settings Enter sizes and prices for each box. These boxes will appe…" at bounding box center [184, 308] width 280 height 489
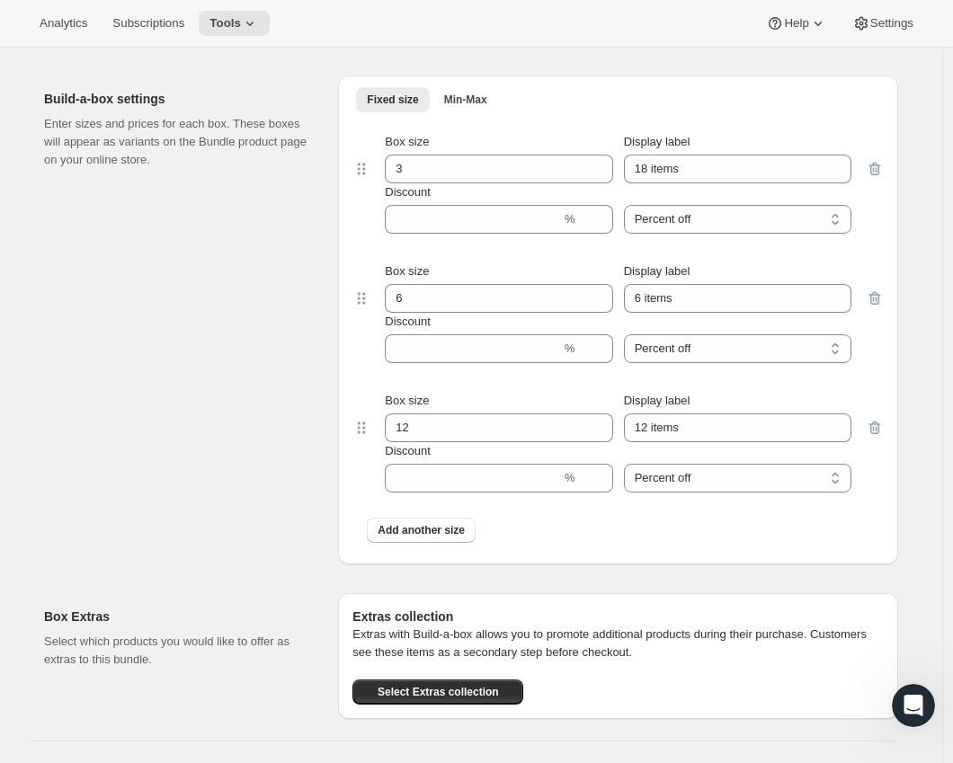
scroll to position [970, 0]
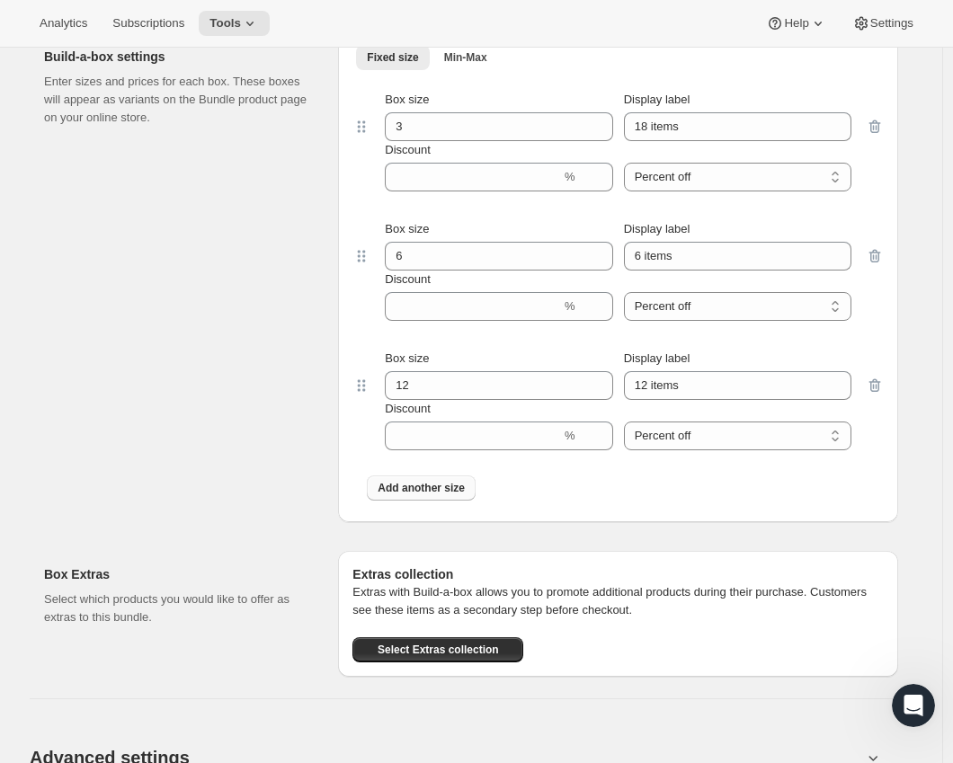
click at [427, 487] on span "Add another size" at bounding box center [421, 488] width 87 height 14
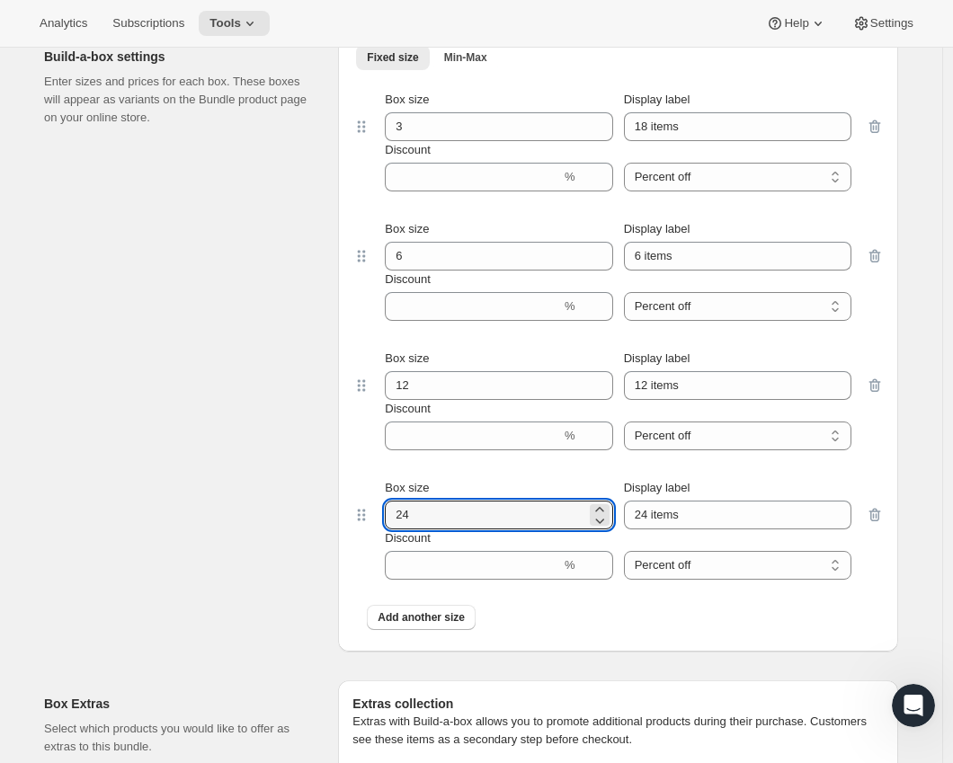
click at [369, 515] on div "Box size 24 Display label 24 items Discount % Percent off Amount off Percent off" at bounding box center [617, 529] width 531 height 129
type input "15"
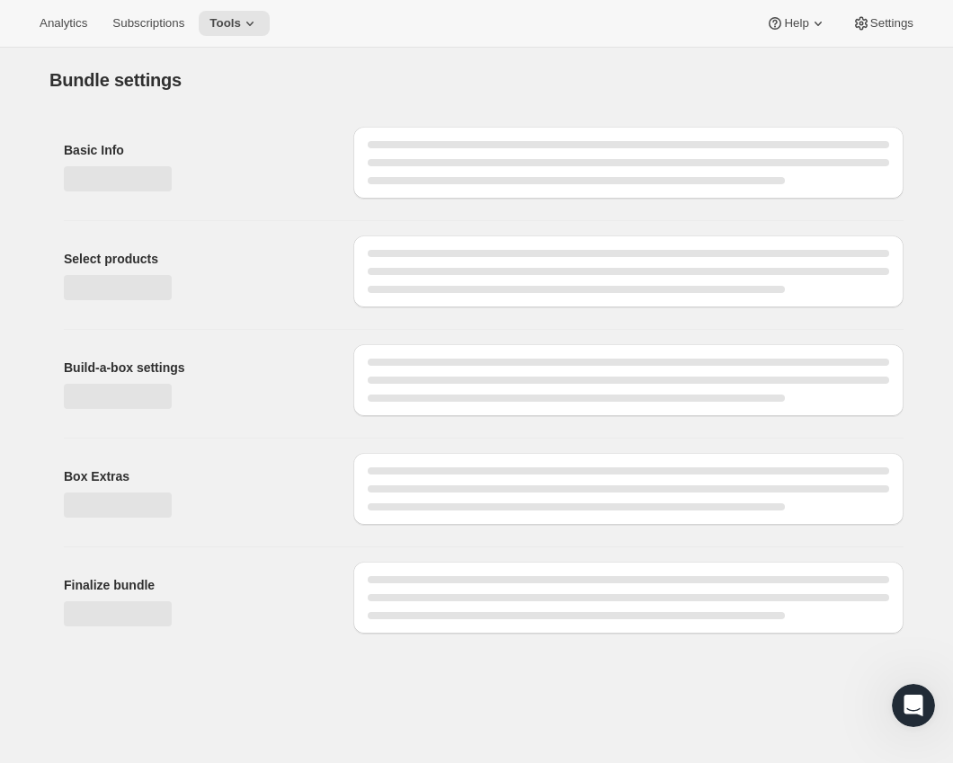
scroll to position [0, 0]
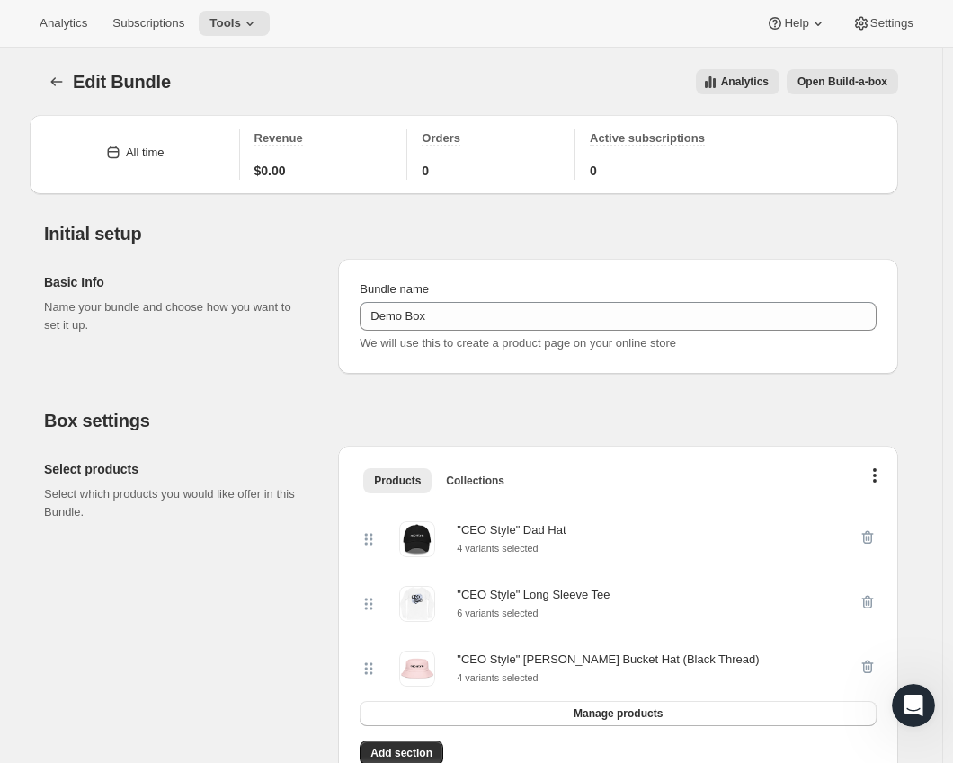
click at [821, 78] on span "Open Build-a-box" at bounding box center [842, 82] width 90 height 14
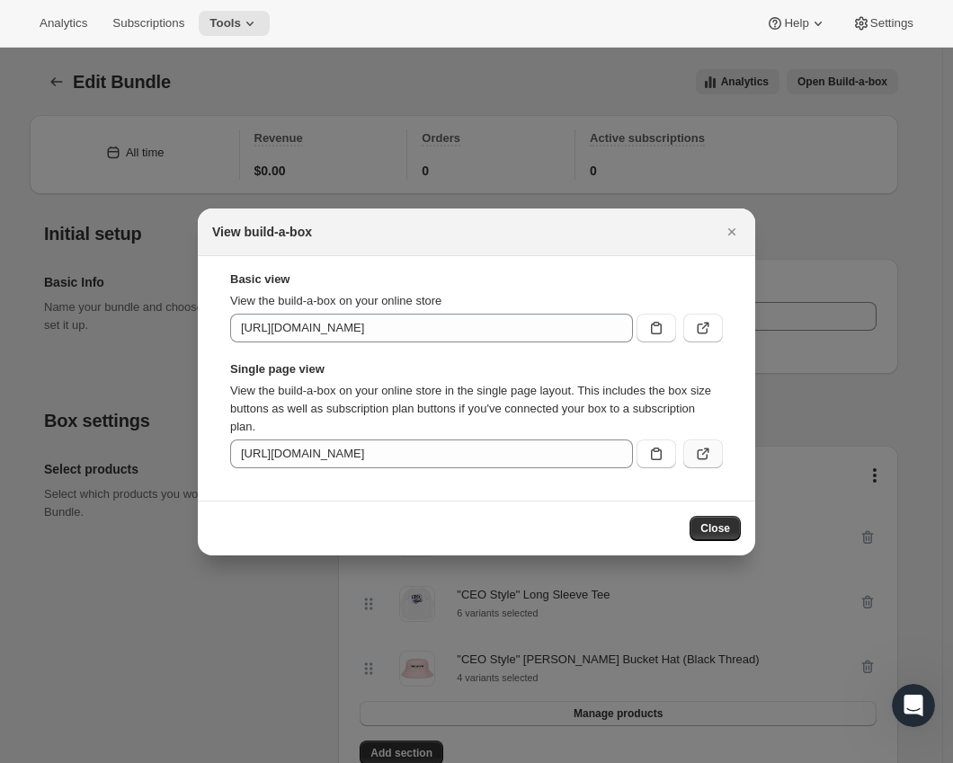
click at [698, 451] on icon ":r6s:" at bounding box center [703, 454] width 18 height 18
click at [706, 331] on icon ":r6s:" at bounding box center [703, 328] width 18 height 18
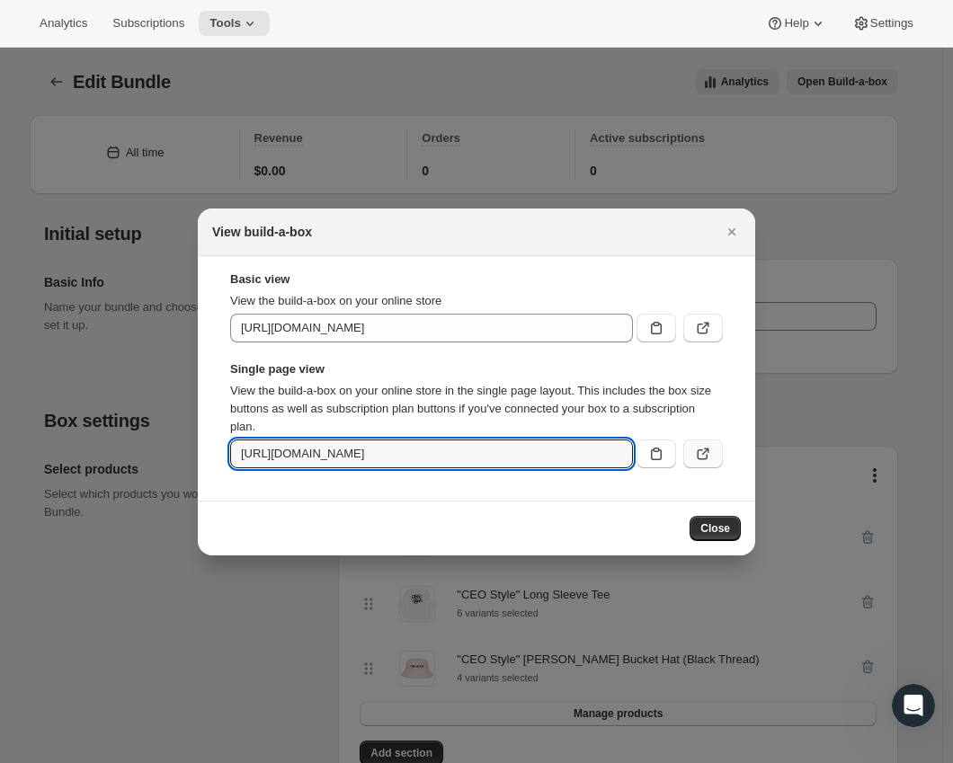
scroll to position [0, 232]
drag, startPoint x: 531, startPoint y: 456, endPoint x: 663, endPoint y: 441, distance: 132.9
click at [689, 453] on div "https://toughstuffpod.myshopify.com/tools/bundle-subscriptions/bundle/101083776…" at bounding box center [476, 454] width 493 height 29
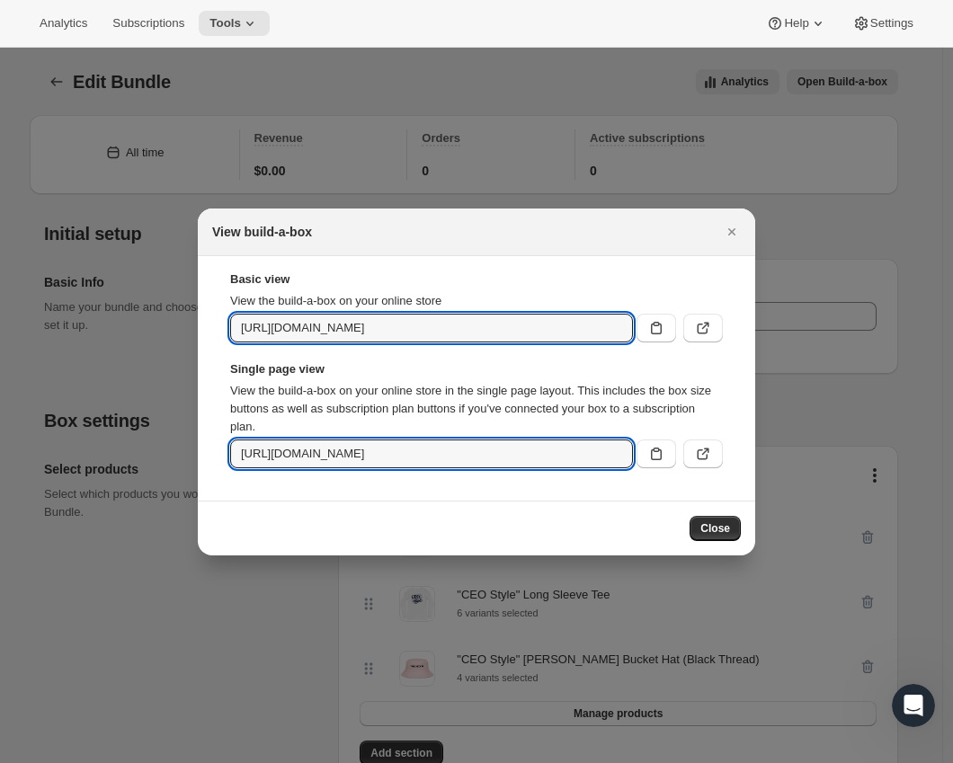
scroll to position [0, 119]
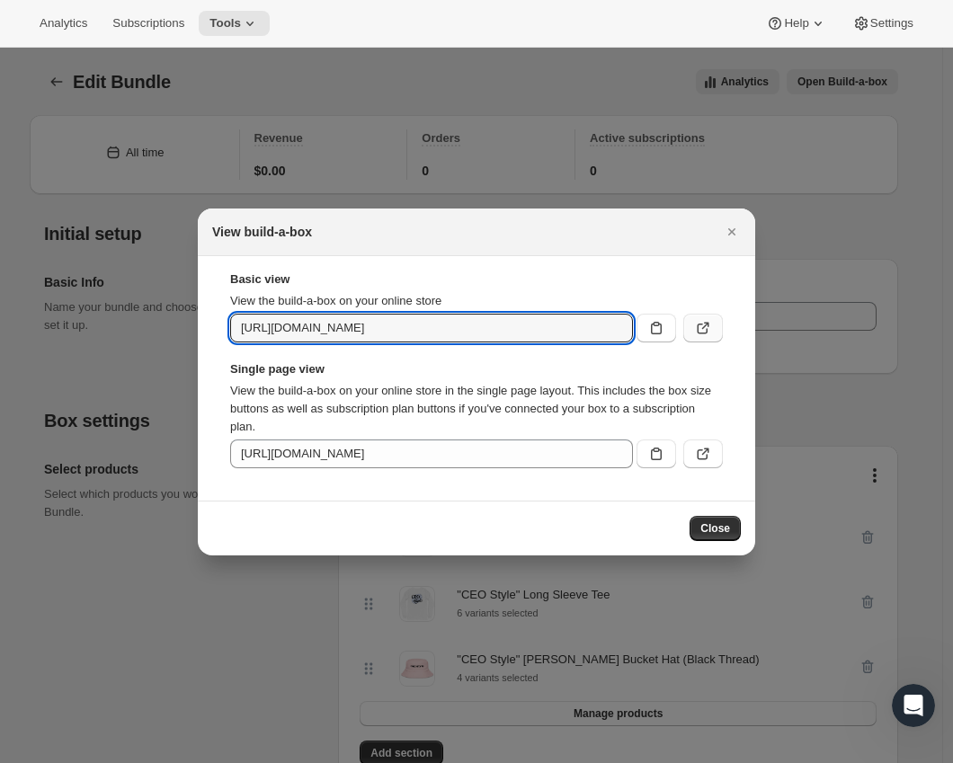
drag, startPoint x: 548, startPoint y: 334, endPoint x: 688, endPoint y: 325, distance: 139.7
click at [689, 325] on div "https://toughstuffpod.myshopify.com/tools/bundle-subscriptions/bundle/101083776…" at bounding box center [476, 328] width 493 height 29
click at [696, 449] on icon ":r6s:" at bounding box center [703, 454] width 18 height 18
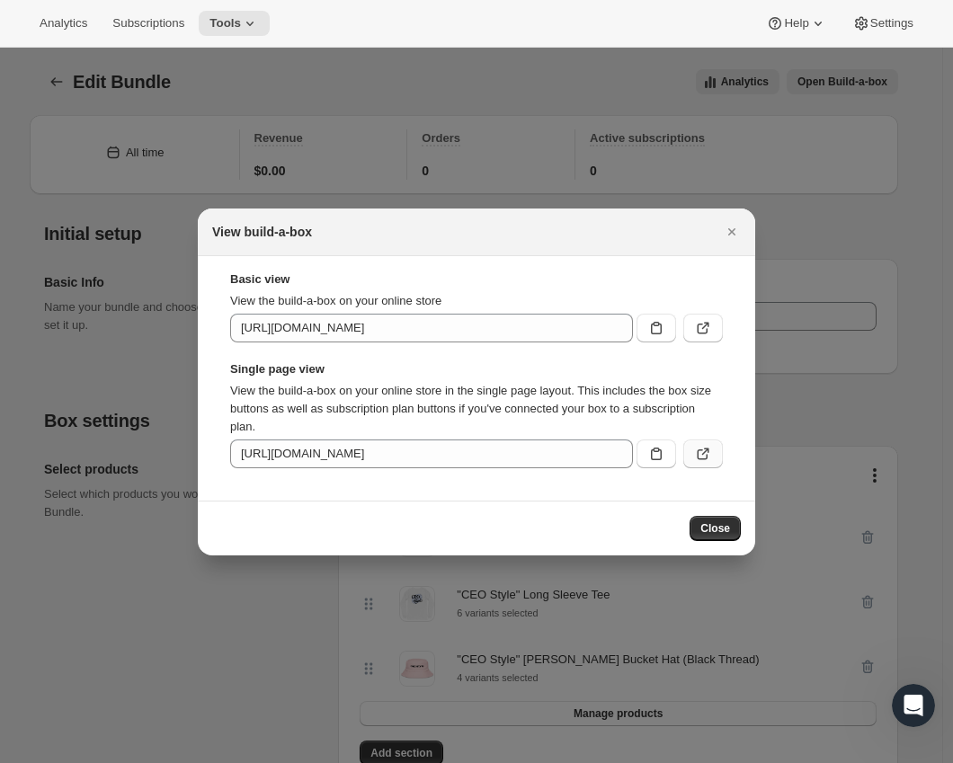
scroll to position [0, 0]
click at [23, 392] on div at bounding box center [476, 381] width 953 height 763
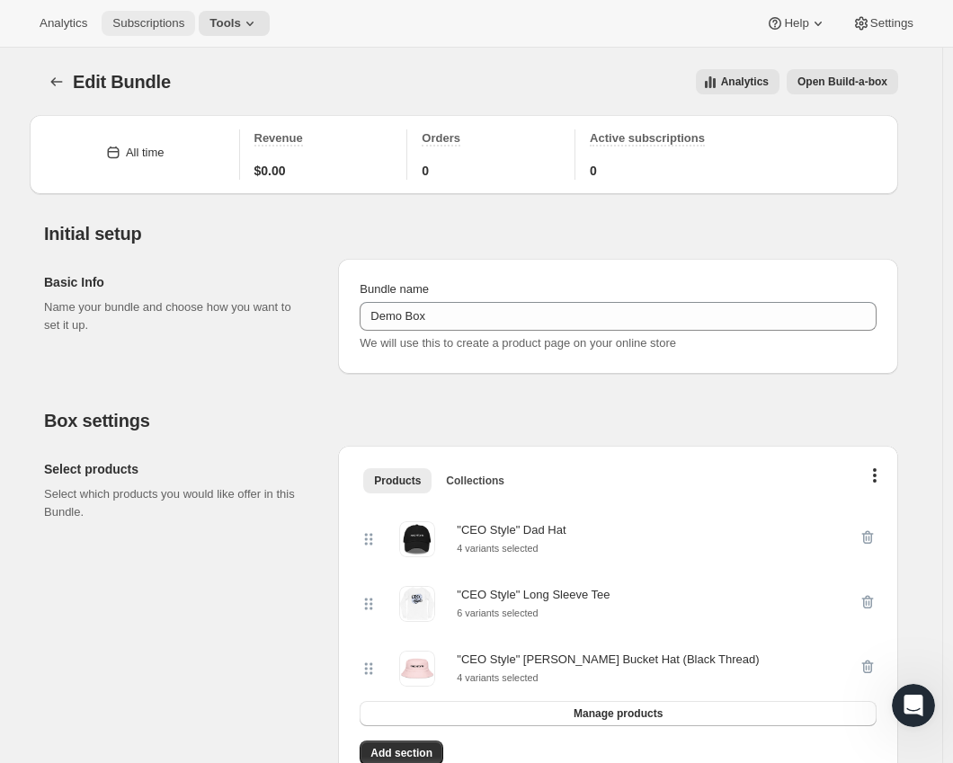
click at [147, 13] on button "Subscriptions" at bounding box center [148, 23] width 93 height 25
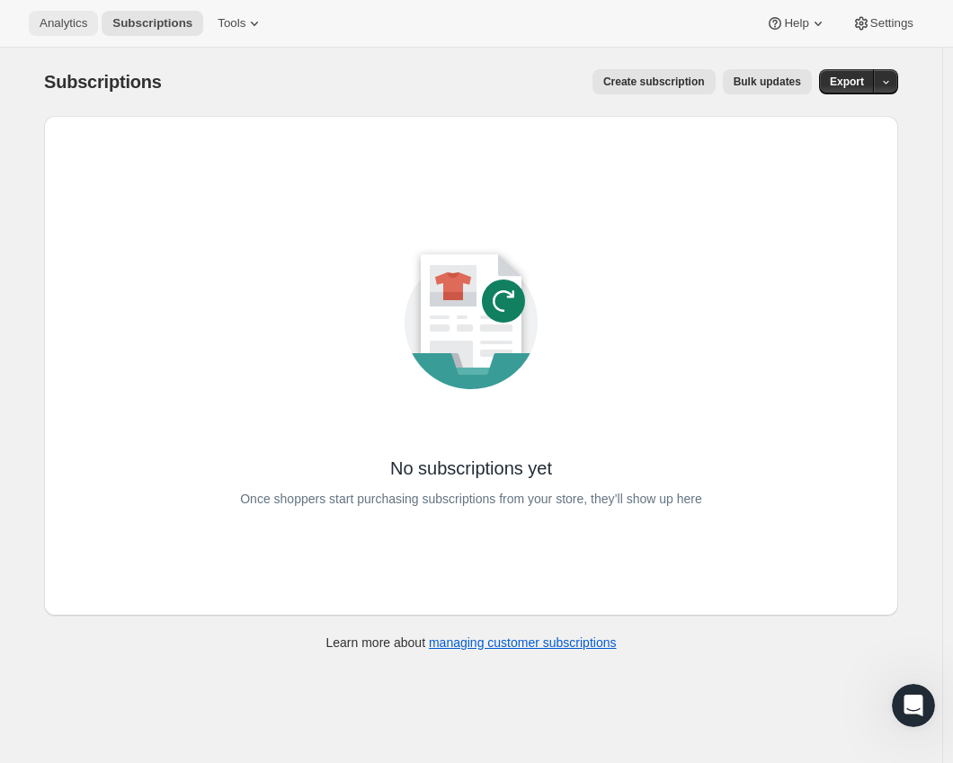
click at [38, 15] on button "Analytics" at bounding box center [63, 23] width 69 height 25
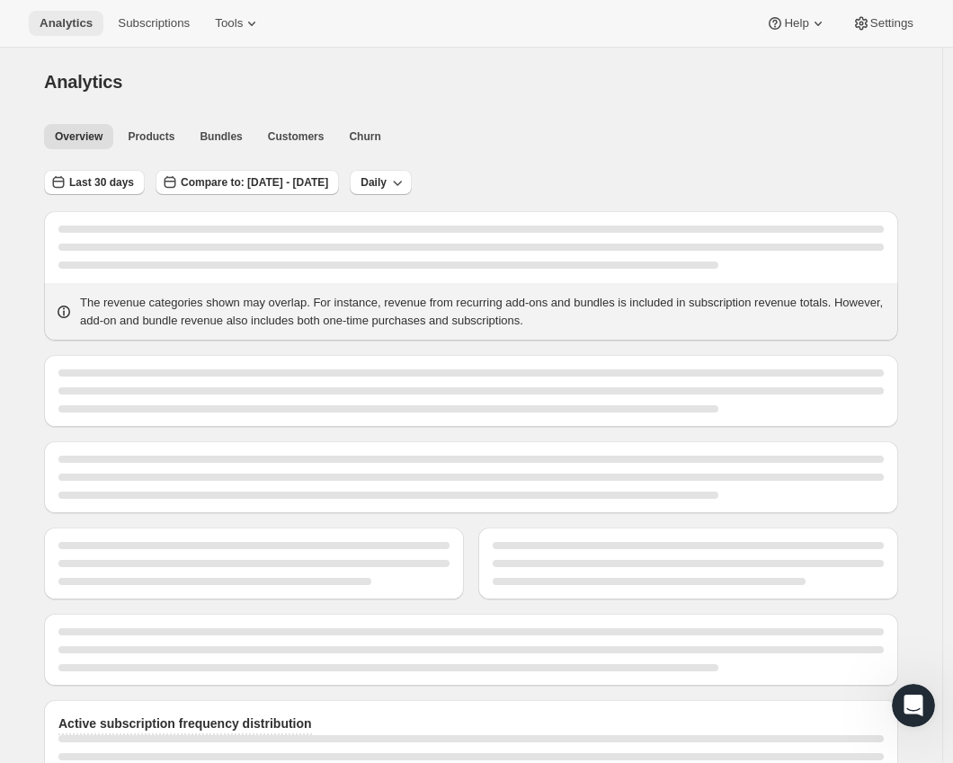
click at [68, 22] on span "Analytics" at bounding box center [66, 23] width 53 height 14
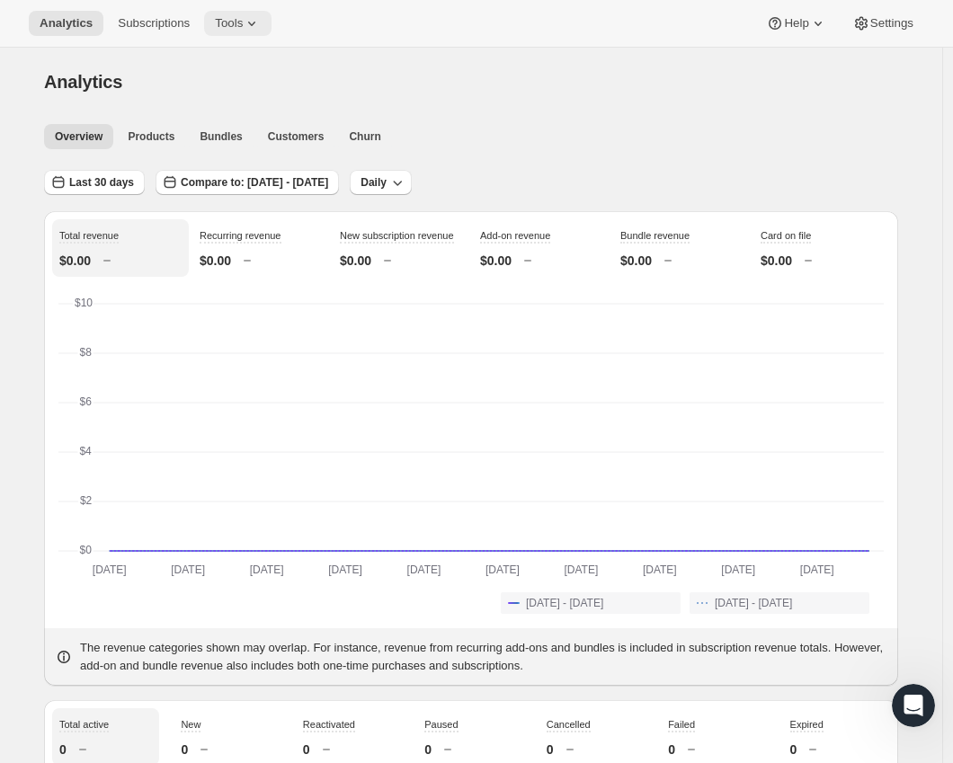
click at [222, 25] on span "Tools" at bounding box center [229, 23] width 28 height 14
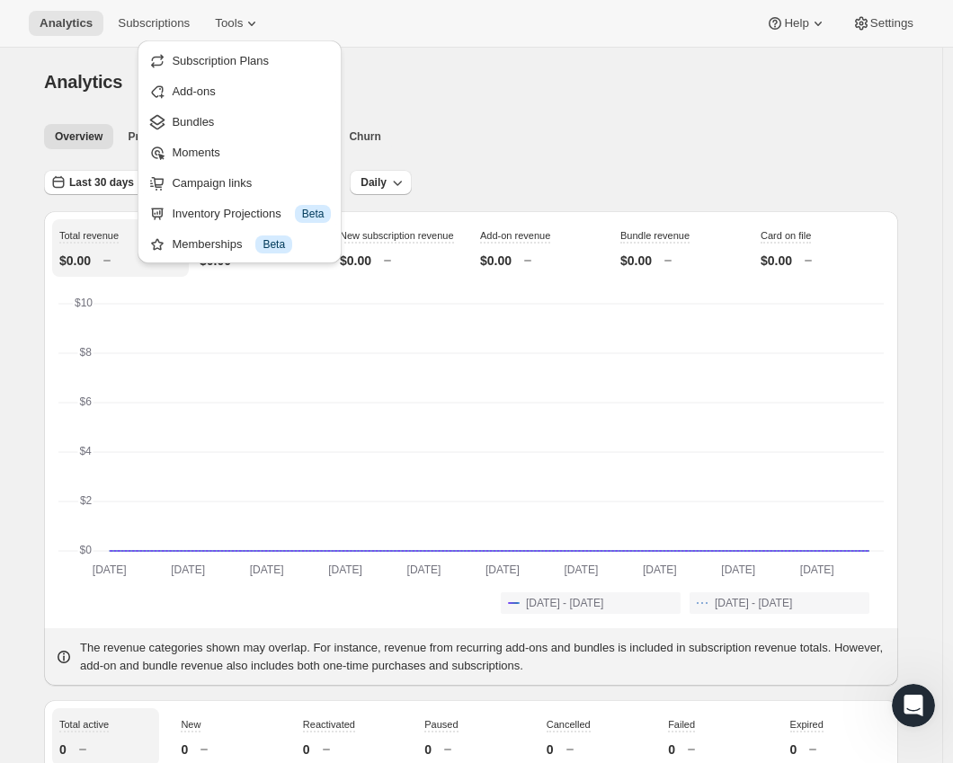
click at [563, 40] on div "Analytics Subscriptions Tools Help Settings" at bounding box center [476, 24] width 953 height 48
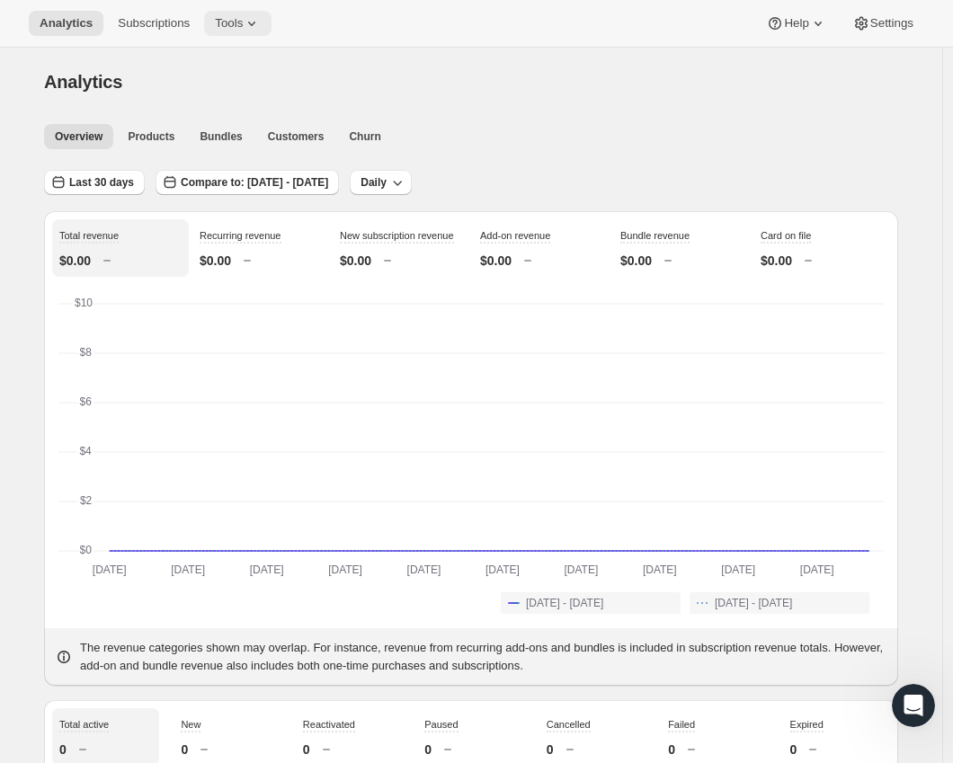
click at [248, 14] on button "Tools" at bounding box center [237, 23] width 67 height 25
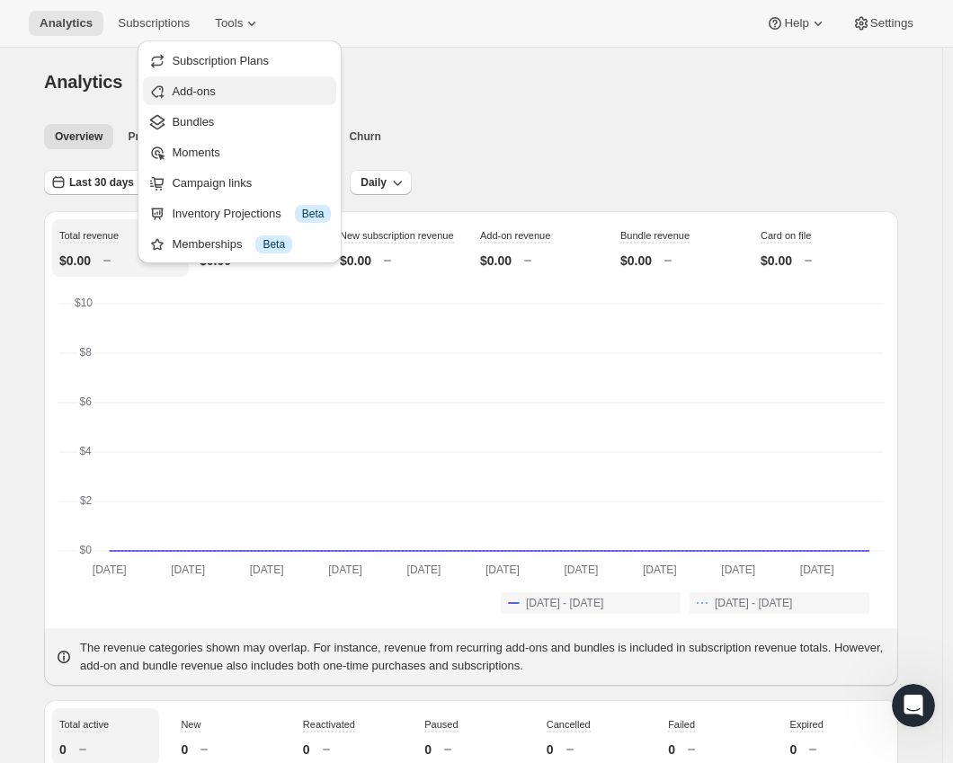
click at [220, 85] on span "Add-ons" at bounding box center [251, 92] width 159 height 18
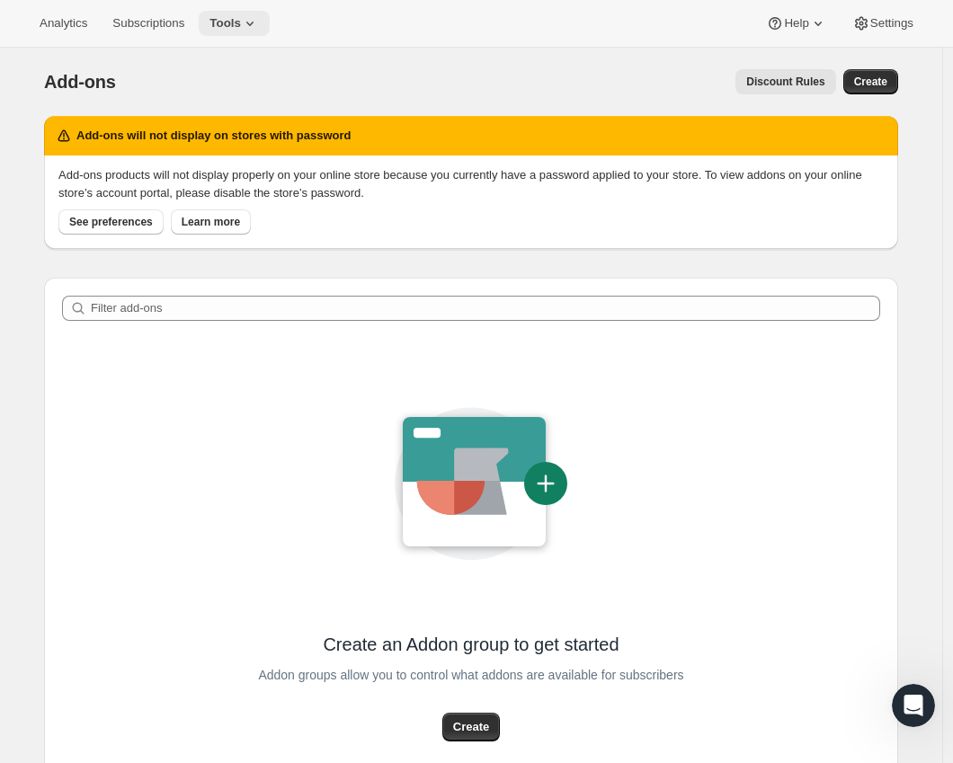
click at [229, 32] on button "Tools" at bounding box center [234, 23] width 71 height 25
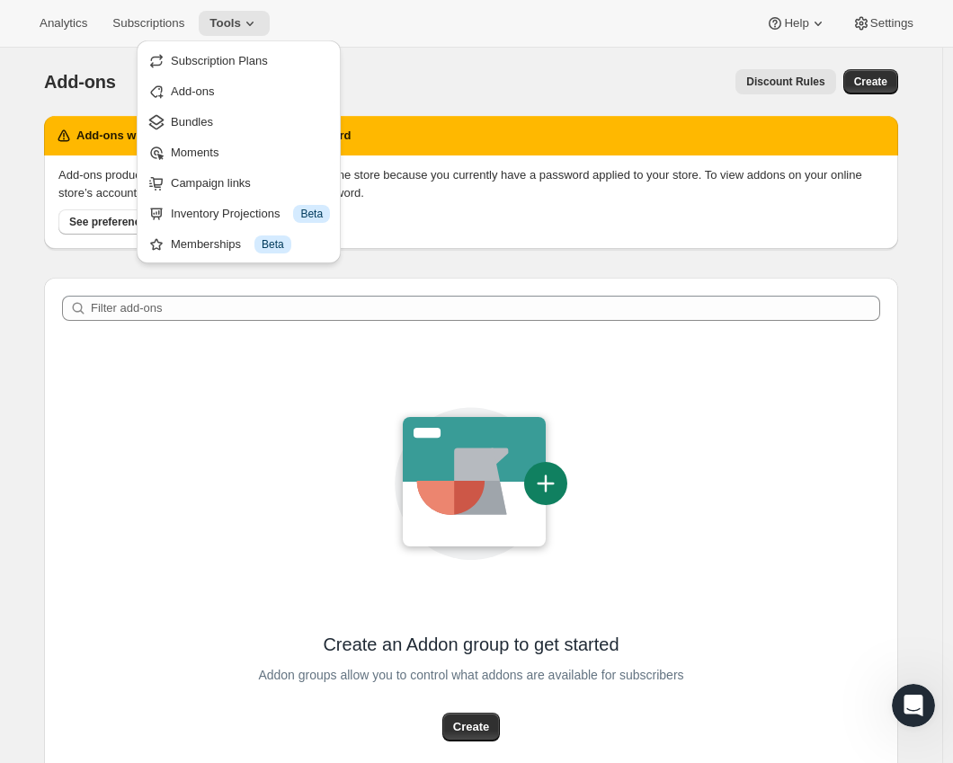
click at [476, 71] on div "Discount Rules" at bounding box center [487, 81] width 698 height 25
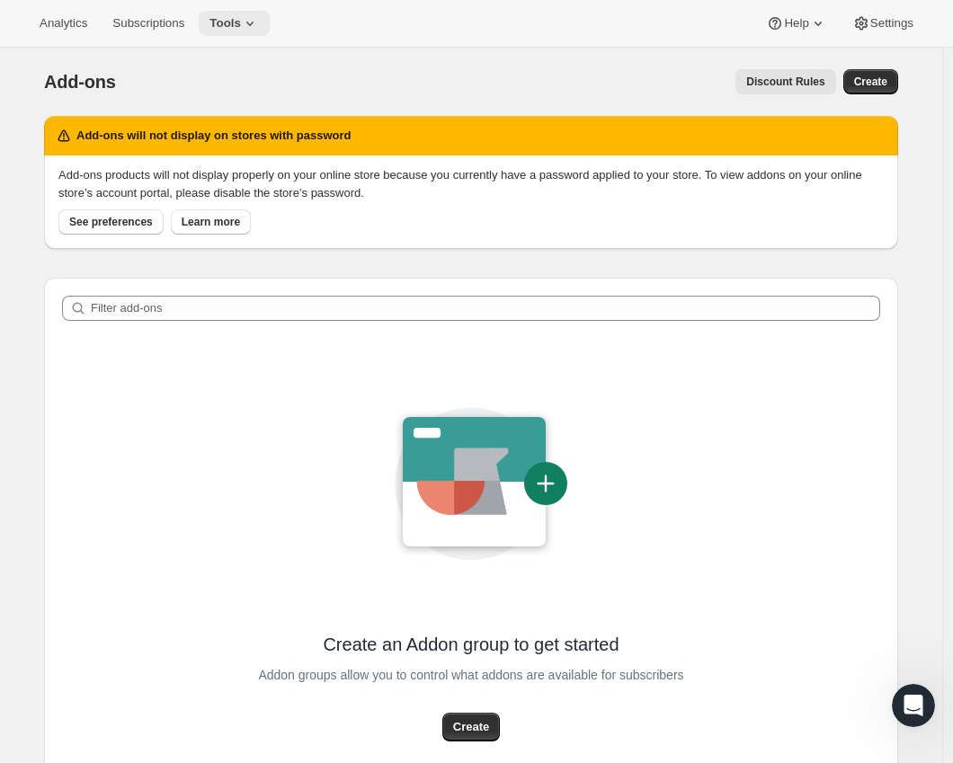
click at [236, 21] on span "Tools" at bounding box center [224, 23] width 31 height 14
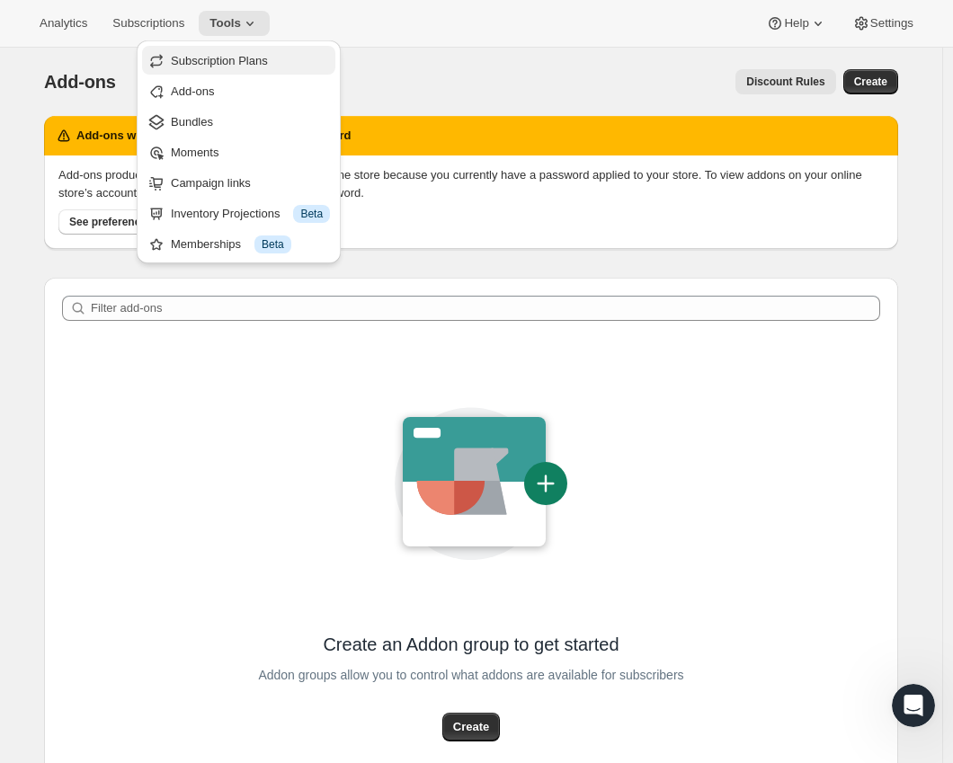
click at [230, 58] on span "Subscription Plans" at bounding box center [219, 60] width 97 height 13
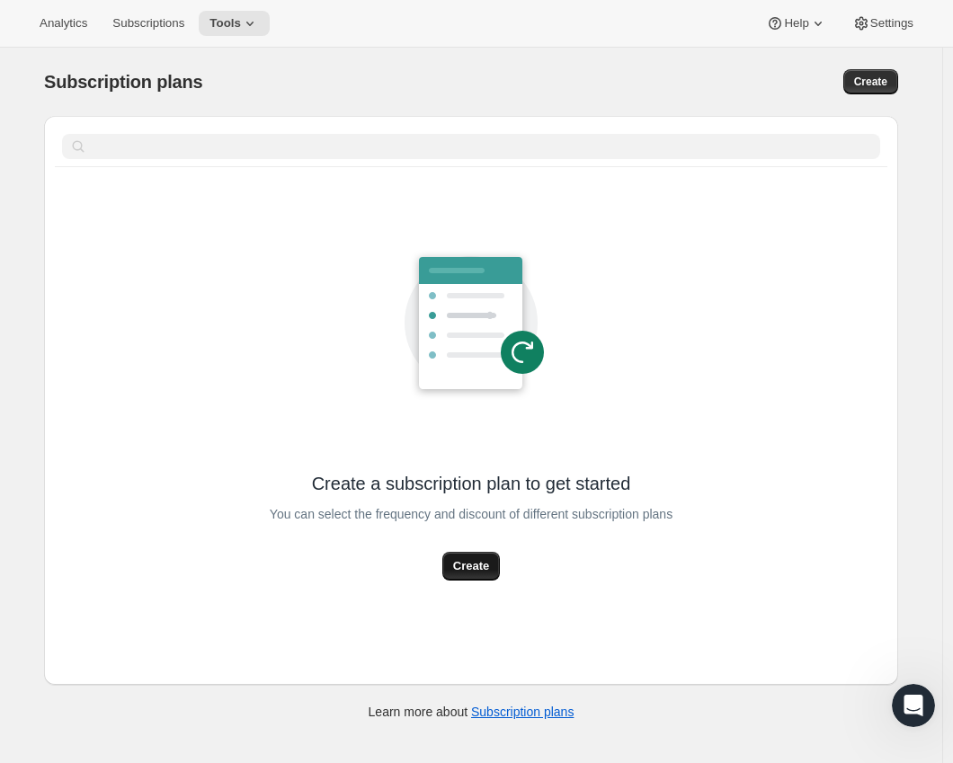
click at [464, 562] on span "Create" at bounding box center [471, 566] width 36 height 18
select select "WEEK"
select select "MONTH"
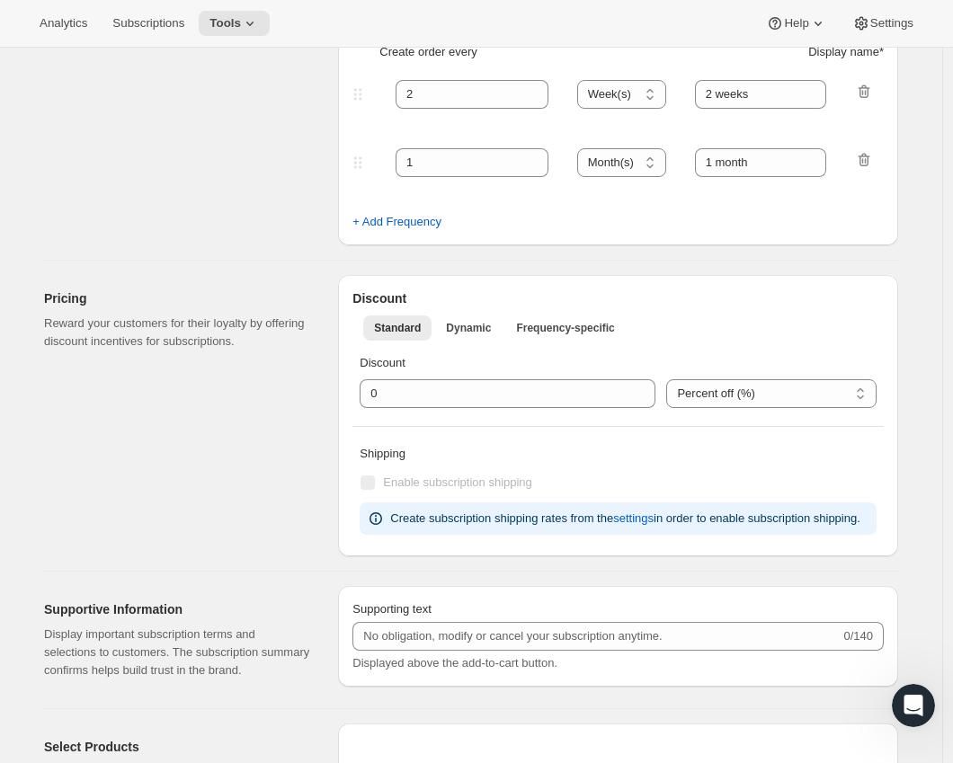
scroll to position [634, 0]
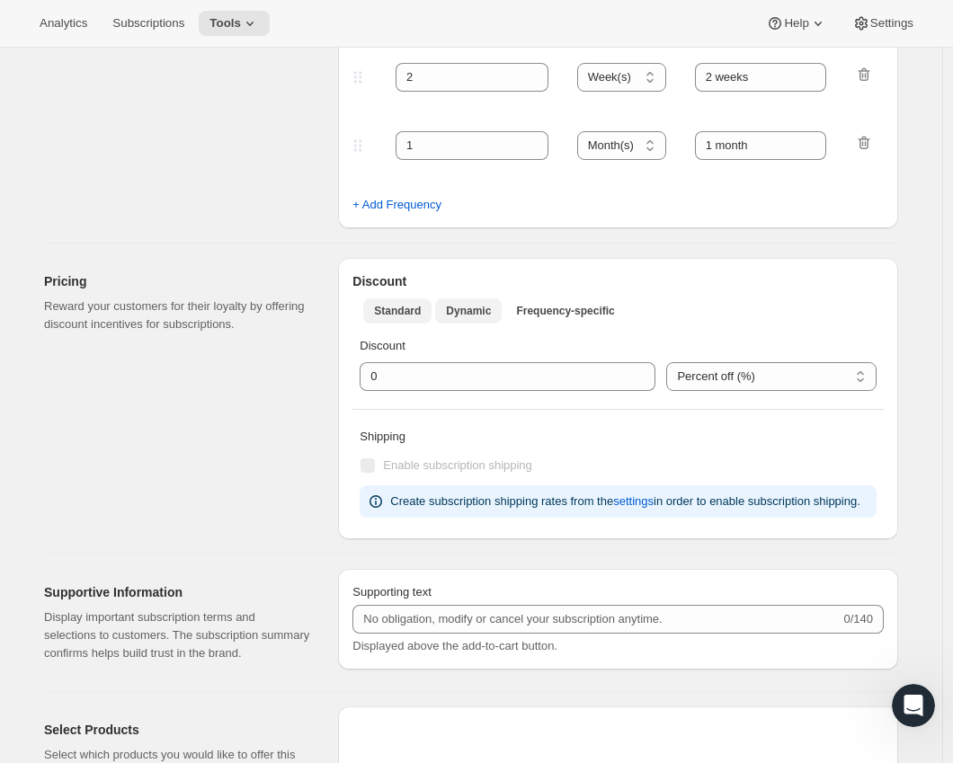
click at [474, 305] on span "Dynamic" at bounding box center [468, 311] width 45 height 14
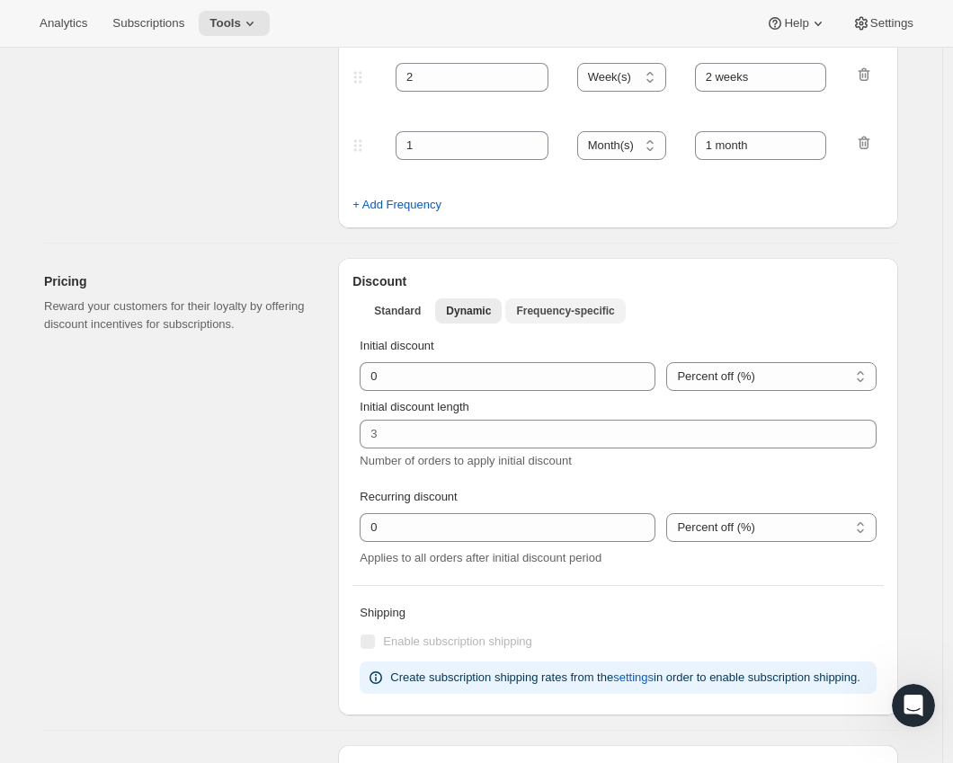
click at [565, 309] on span "Frequency-specific" at bounding box center [565, 311] width 98 height 14
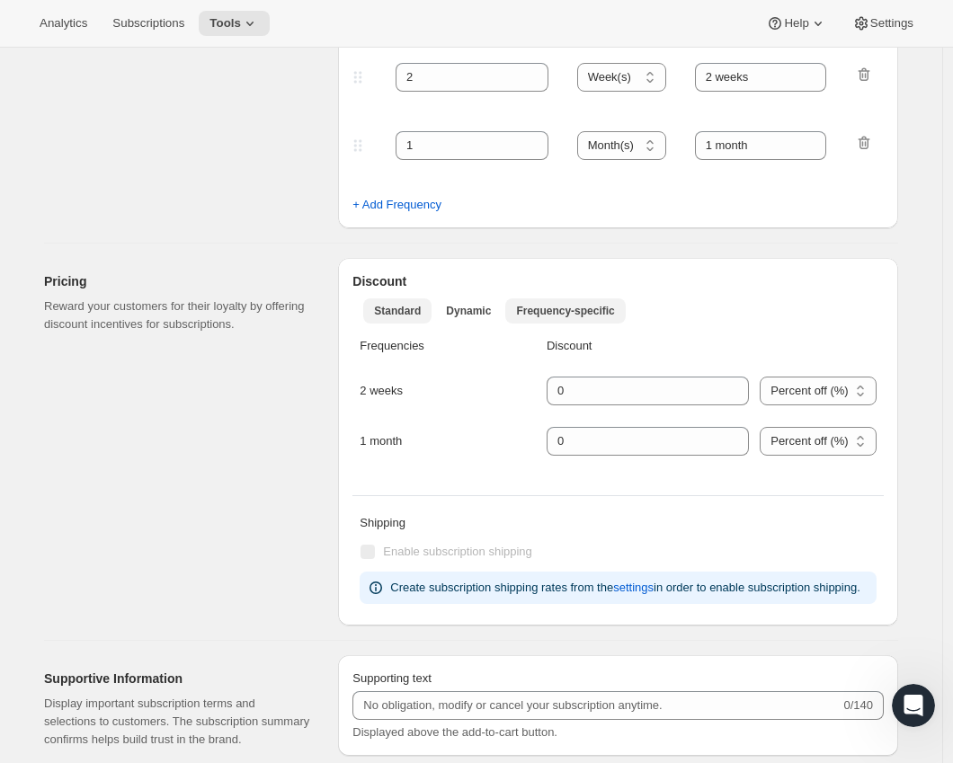
click at [384, 306] on span "Standard" at bounding box center [397, 311] width 47 height 14
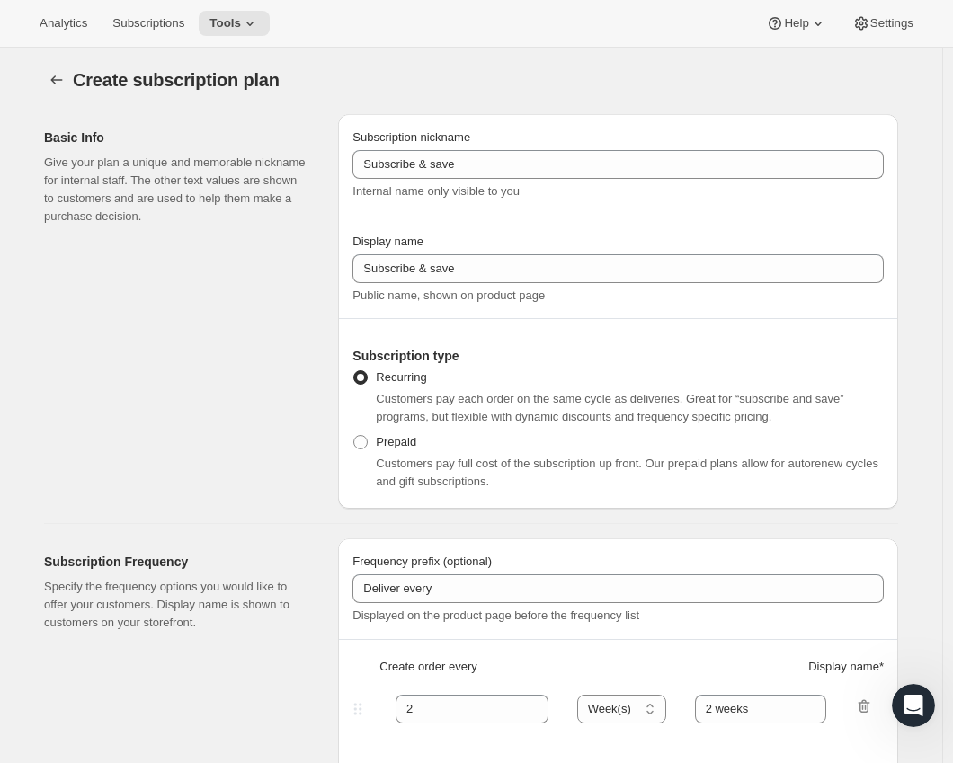
scroll to position [4, 0]
